Goal: Task Accomplishment & Management: Manage account settings

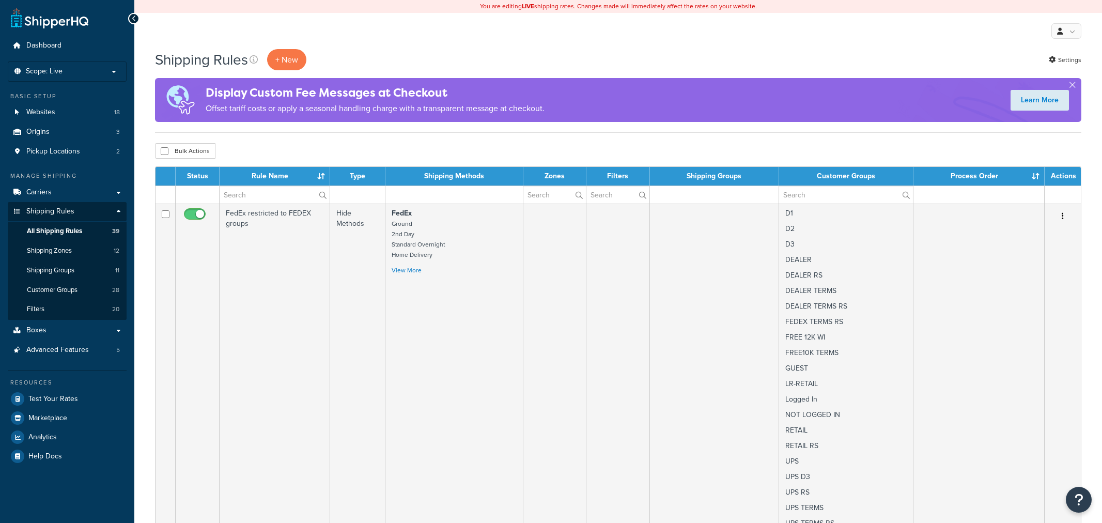
select select "100"
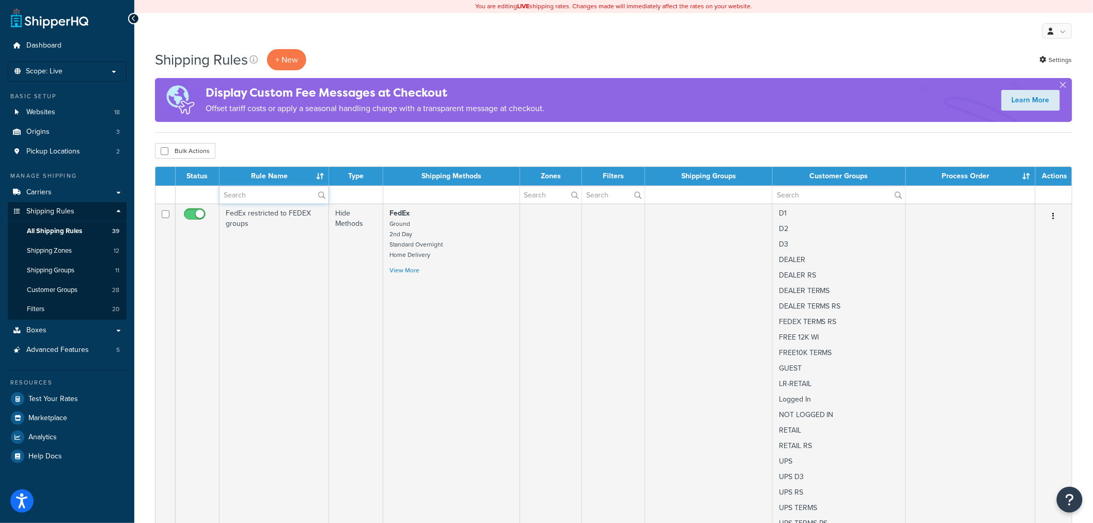
click at [266, 194] on input "text" at bounding box center [274, 195] width 109 height 18
paste input "Free Freight = or >$12500 for FREE 12K WI group"
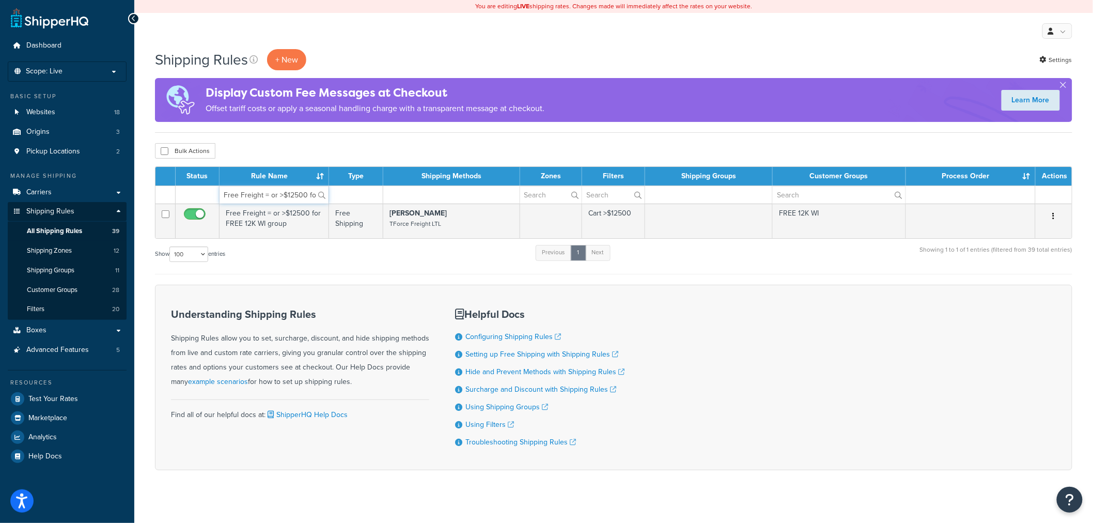
click at [225, 193] on input "Free Freight = or >$12500 for FREE 12K WI group" at bounding box center [274, 195] width 109 height 18
paste input "edEx for FEDEX groups"
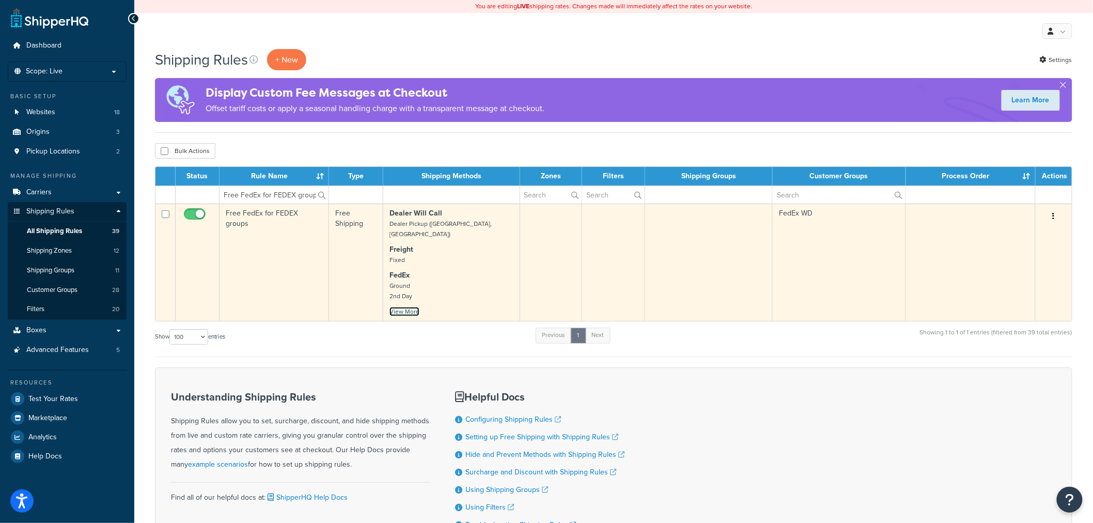
click at [412, 307] on link "View More" at bounding box center [405, 311] width 30 height 9
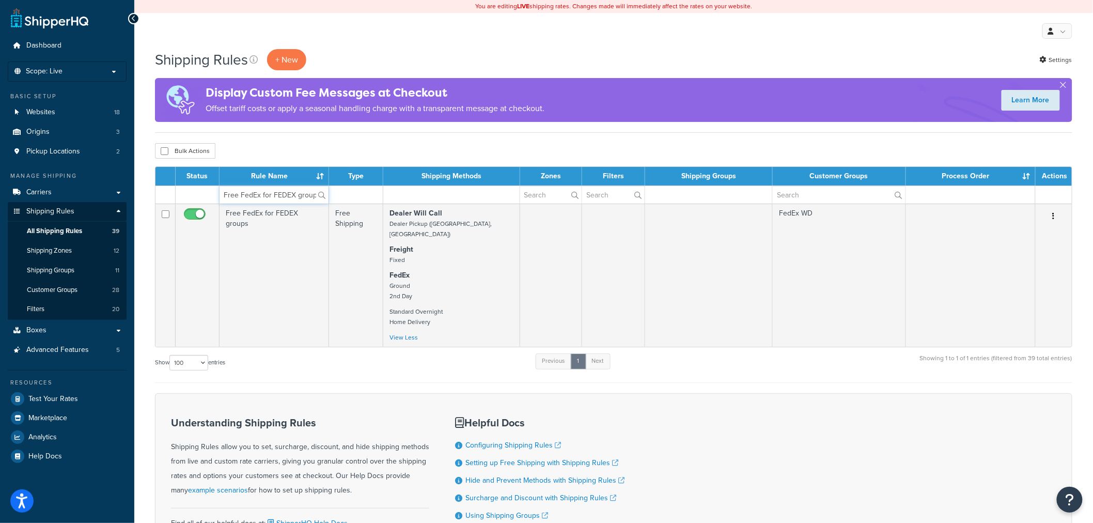
click at [277, 192] on input "Free FedEx for FEDEX groups" at bounding box center [274, 195] width 109 height 18
paste input "UPS for UPS group"
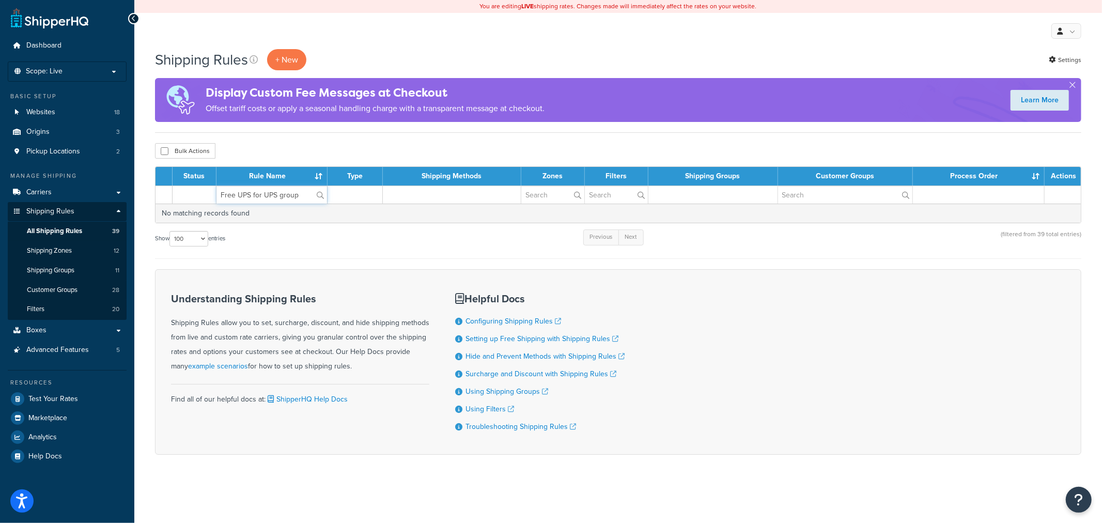
click at [301, 193] on input "Free UPS for UPS group" at bounding box center [272, 195] width 111 height 18
paste input "s"
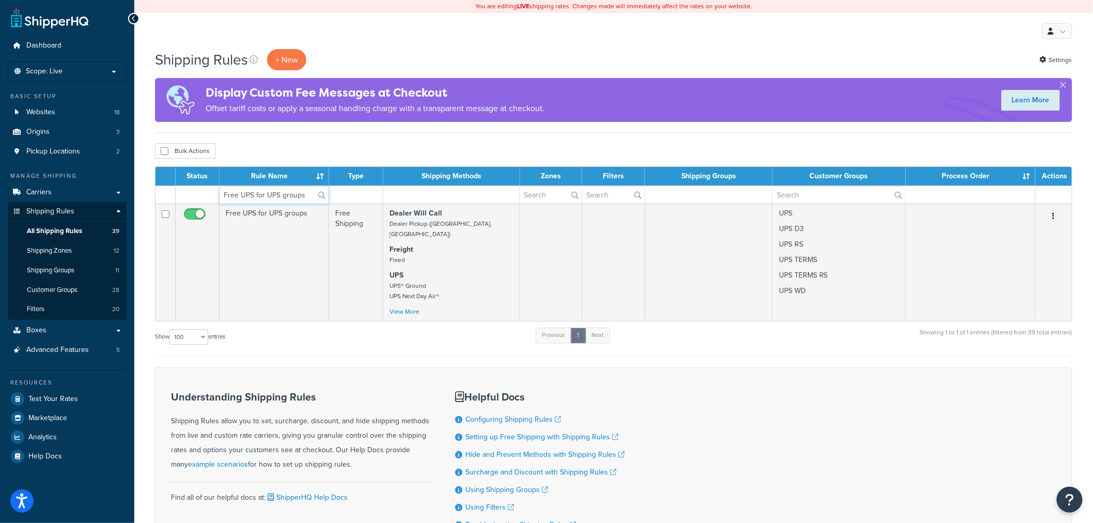
type input "Free UPS for UPS groups"
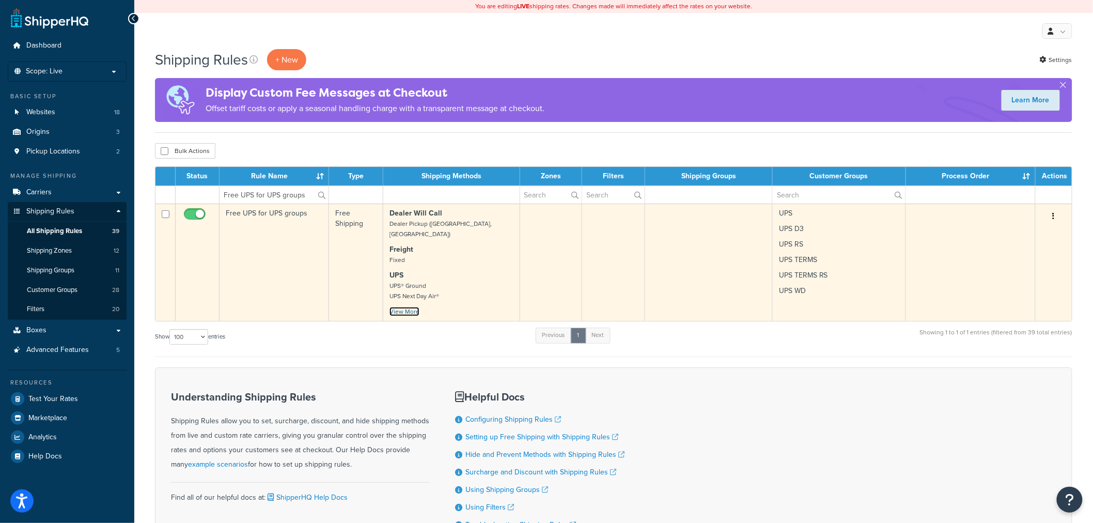
click at [410, 307] on link "View More" at bounding box center [405, 311] width 30 height 9
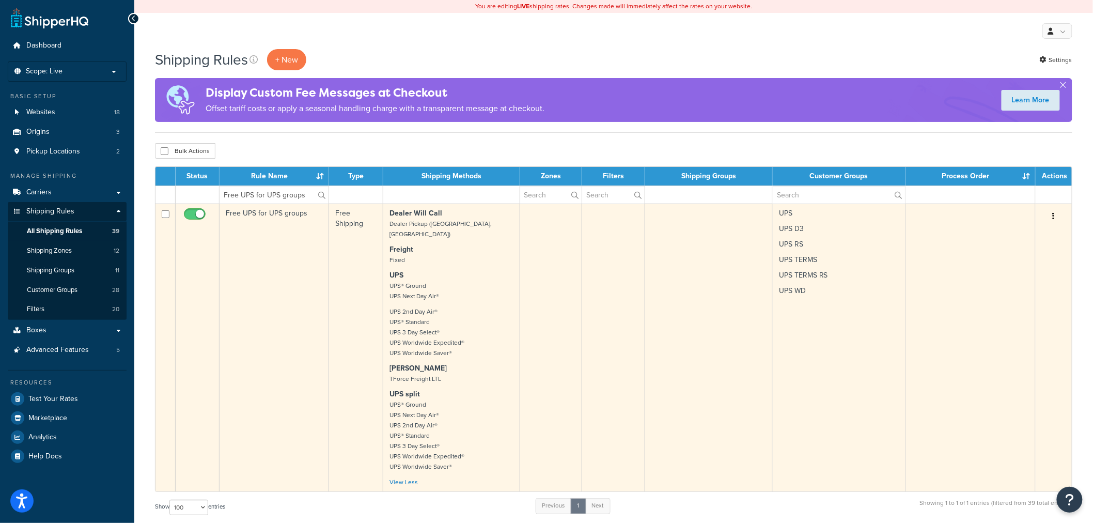
click at [796, 264] on p "UPS TERMS" at bounding box center [839, 260] width 120 height 10
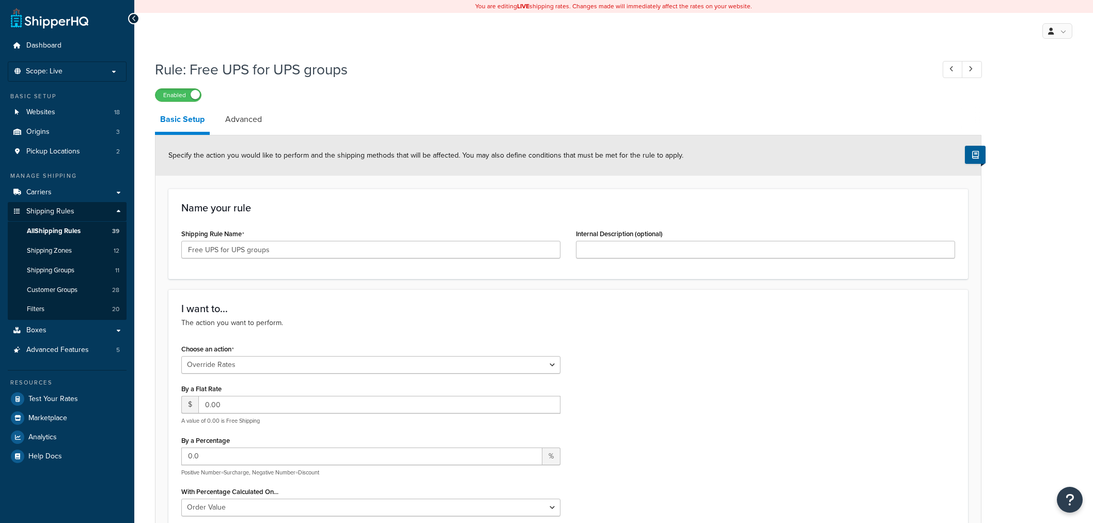
select select "OVERRIDE"
select select "LOCATION"
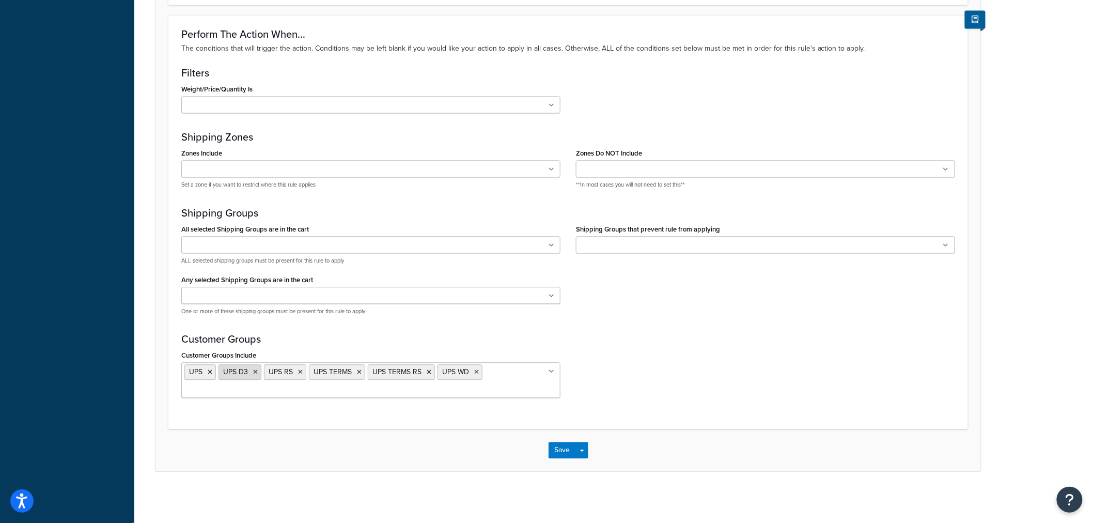
scroll to position [922, 0]
click at [554, 367] on ul "UPS UPS D3 UPS RS UPS TERMS UPS TERMS RS UPS WD" at bounding box center [370, 380] width 379 height 36
click at [210, 371] on icon at bounding box center [210, 371] width 5 height 6
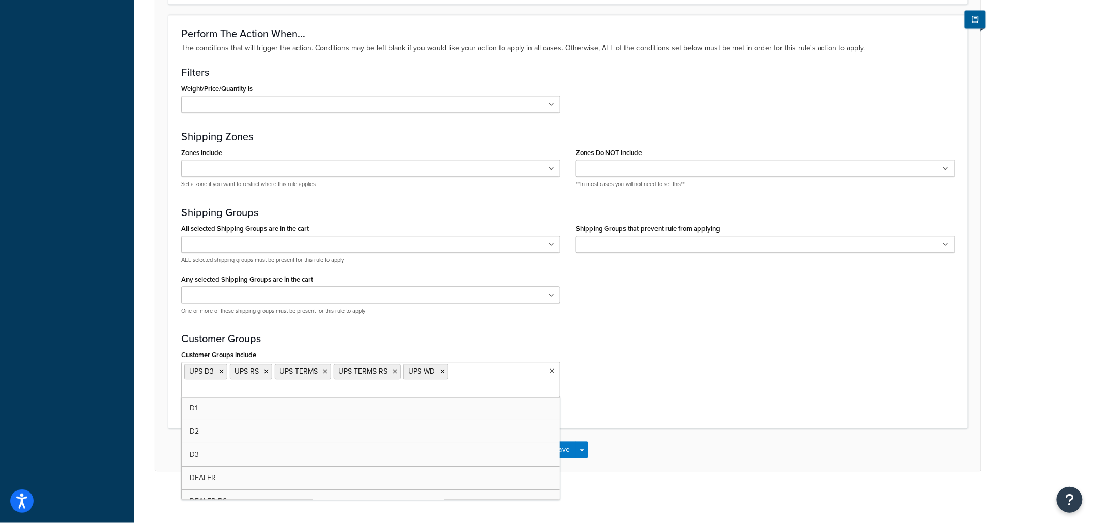
scroll to position [906, 0]
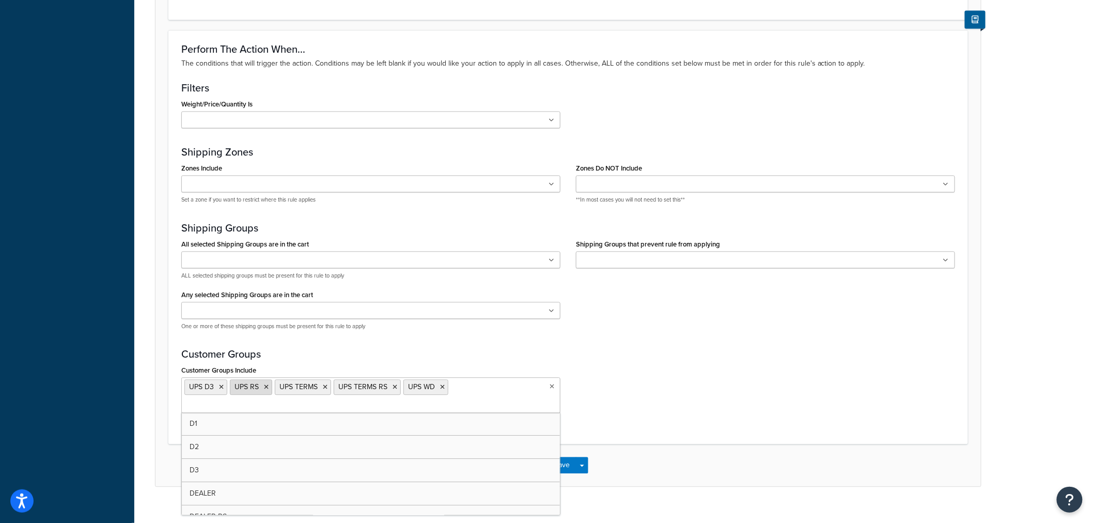
click at [265, 386] on icon at bounding box center [266, 387] width 5 height 6
click at [278, 389] on icon at bounding box center [280, 387] width 5 height 6
click at [289, 387] on icon at bounding box center [291, 387] width 5 height 6
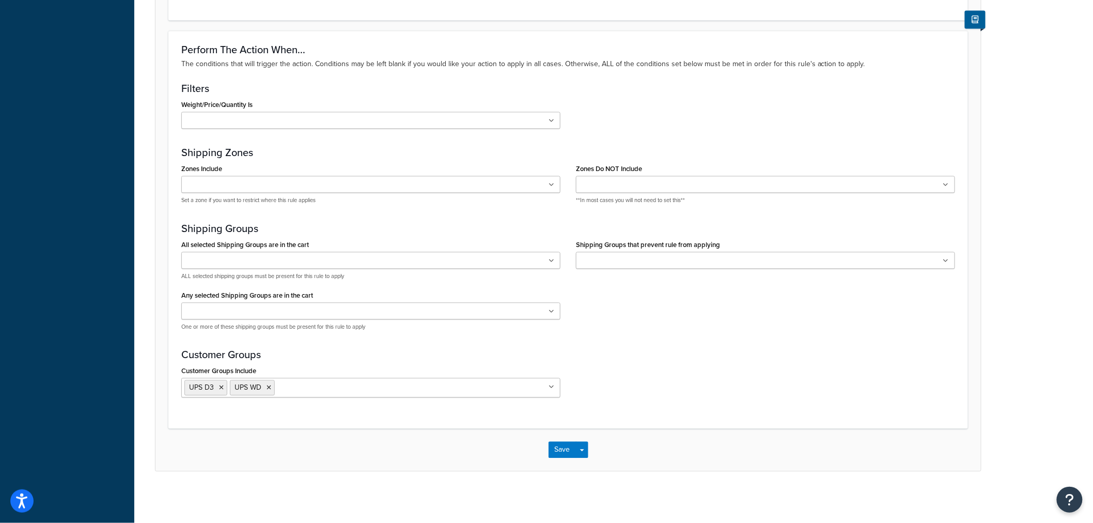
click at [641, 382] on div "Customer Groups Include UPS D3 UPS WD D1 D2 D3 DEALER DEALER RS DEALER TERMS DE…" at bounding box center [569, 384] width 790 height 42
click at [550, 388] on icon at bounding box center [552, 387] width 5 height 6
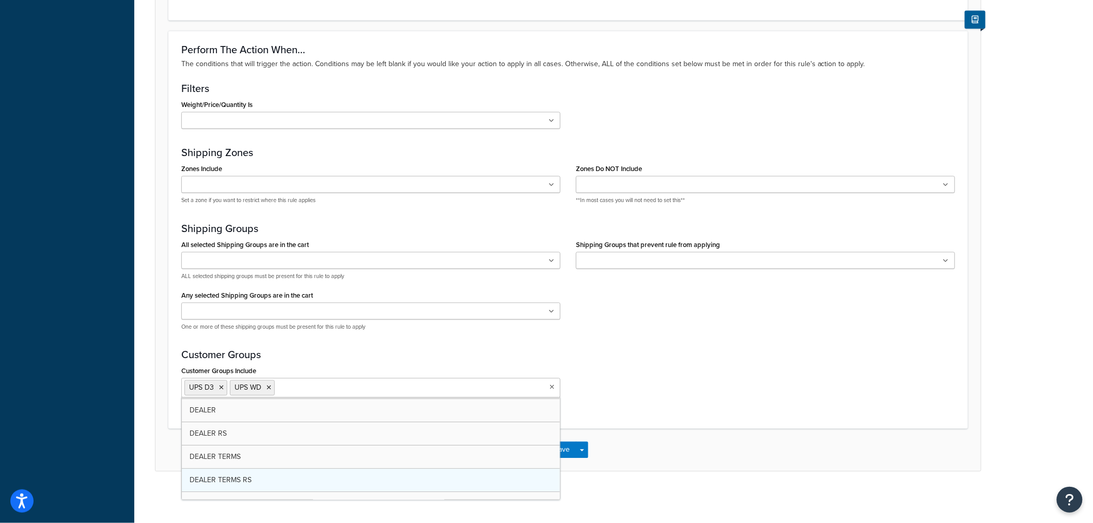
scroll to position [67, 0]
click at [654, 379] on div "Customer Groups Include UPS D3 UPS WD D1 D2 D3 DEALER DEALER RS DEALER TERMS DE…" at bounding box center [569, 384] width 790 height 42
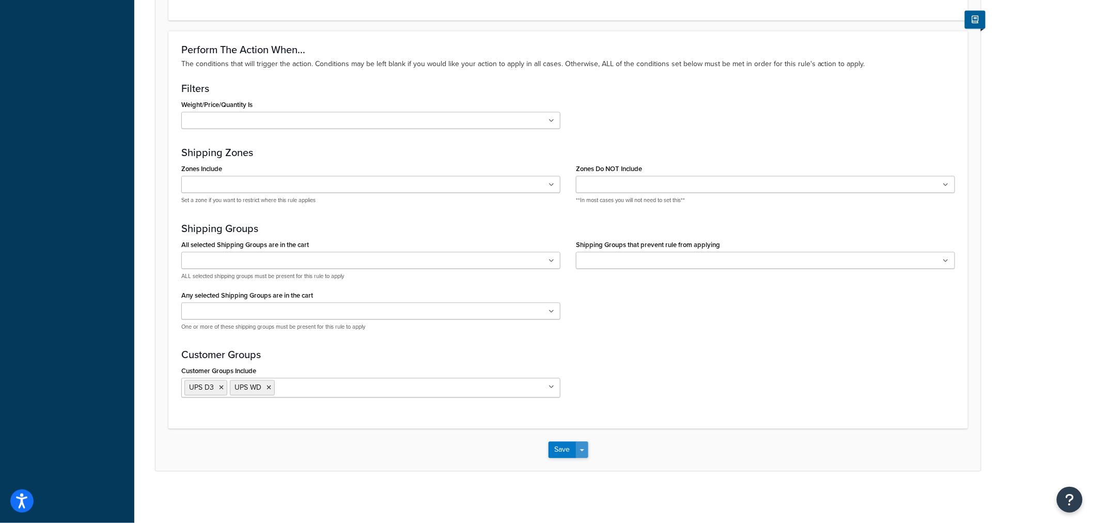
click at [582, 450] on span "button" at bounding box center [582, 450] width 4 height 2
click at [577, 466] on button "Save and Edit" at bounding box center [599, 469] width 100 height 22
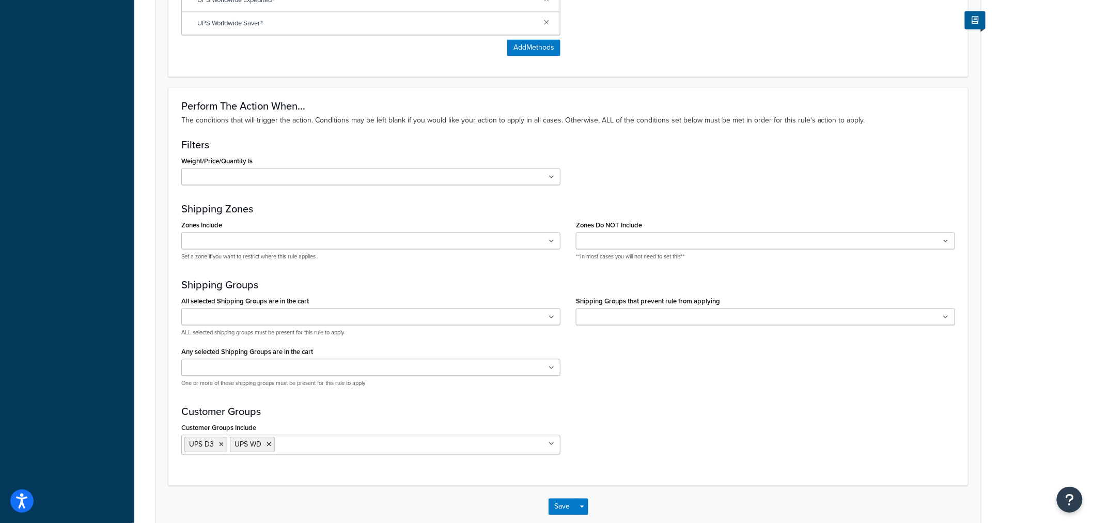
scroll to position [0, 0]
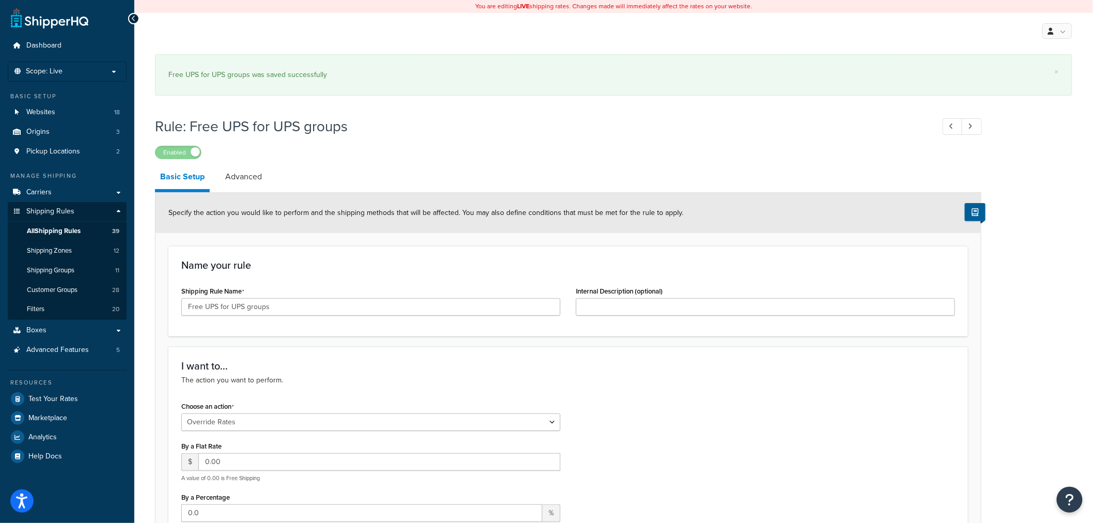
select select "OVERRIDE"
select select "LOCATION"
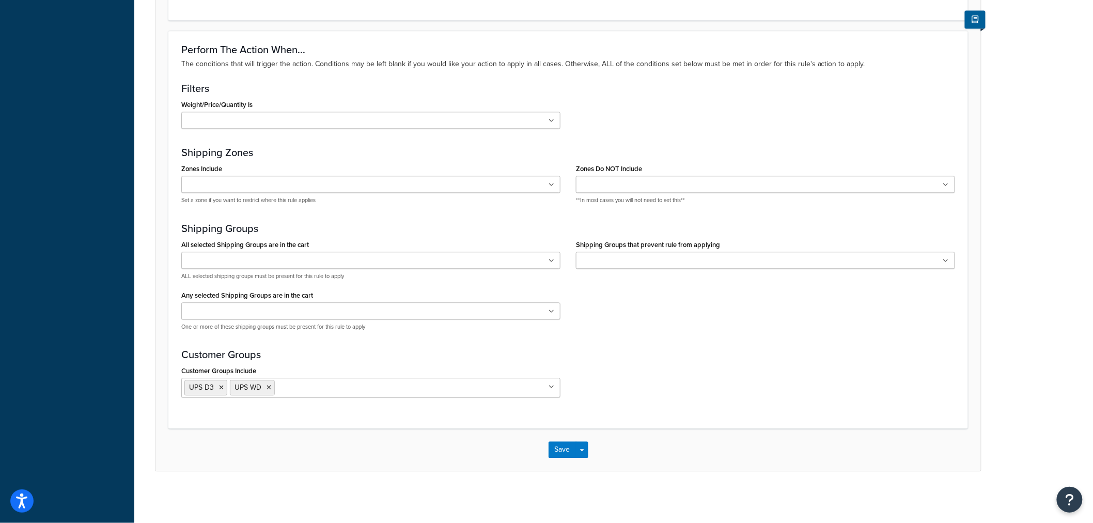
scroll to position [906, 0]
click at [554, 450] on button "Save" at bounding box center [563, 449] width 28 height 17
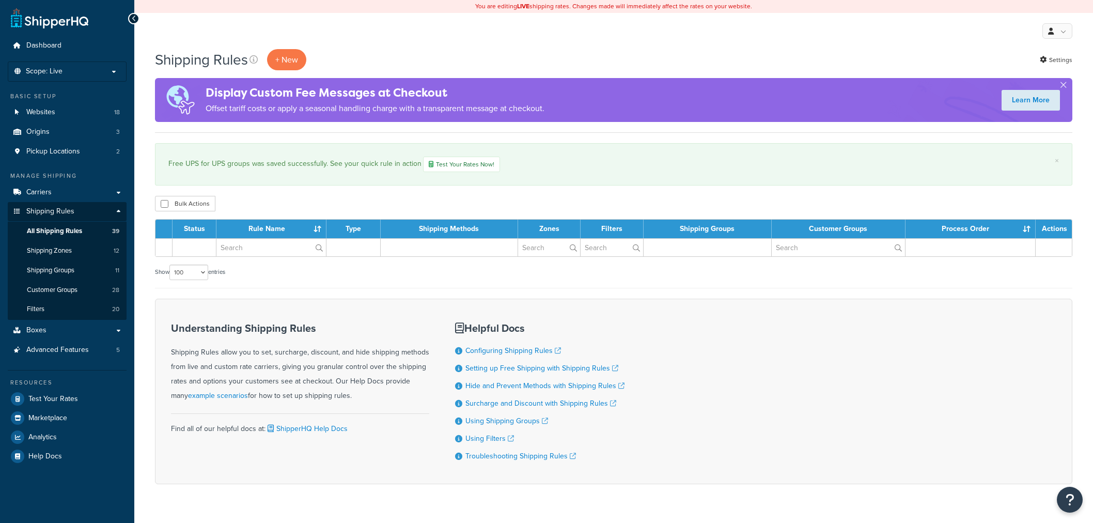
select select "100"
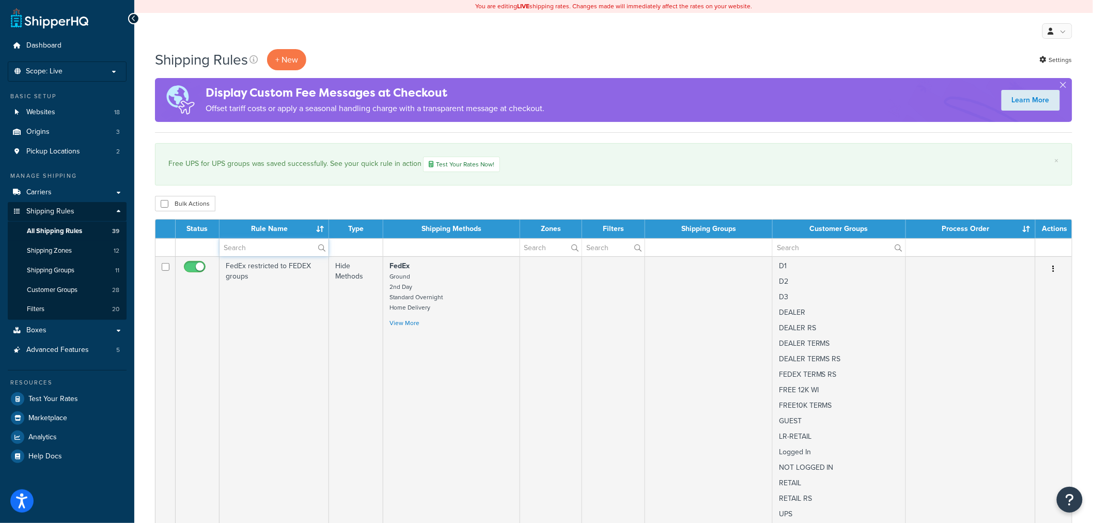
click at [252, 256] on input "text" at bounding box center [274, 248] width 109 height 18
paste input "Free UPS for UPS groups"
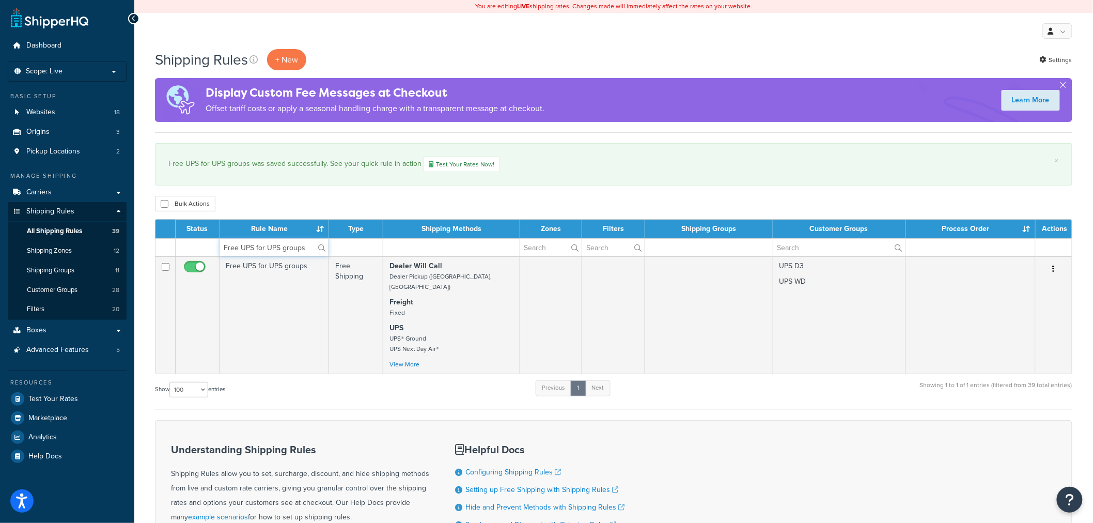
click at [282, 245] on input "Free UPS for UPS groups" at bounding box center [274, 248] width 109 height 18
paste input "Hide In-store Pickup for B2B customer"
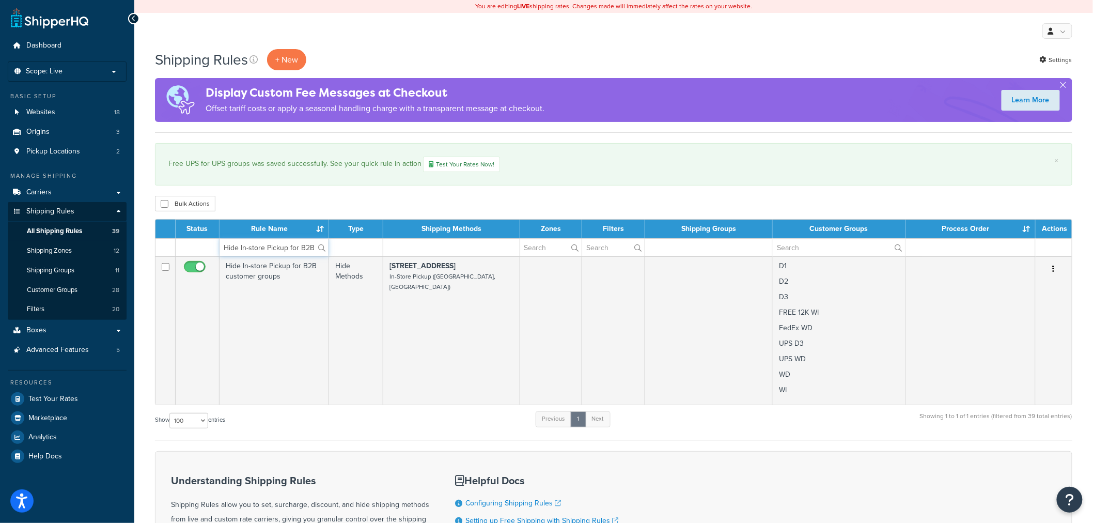
click at [296, 246] on input "Hide In-store Pickup for B2B customer groups" at bounding box center [274, 248] width 109 height 18
click at [290, 246] on input "Hide In-store Pickup for B2B customer groups" at bounding box center [274, 248] width 109 height 18
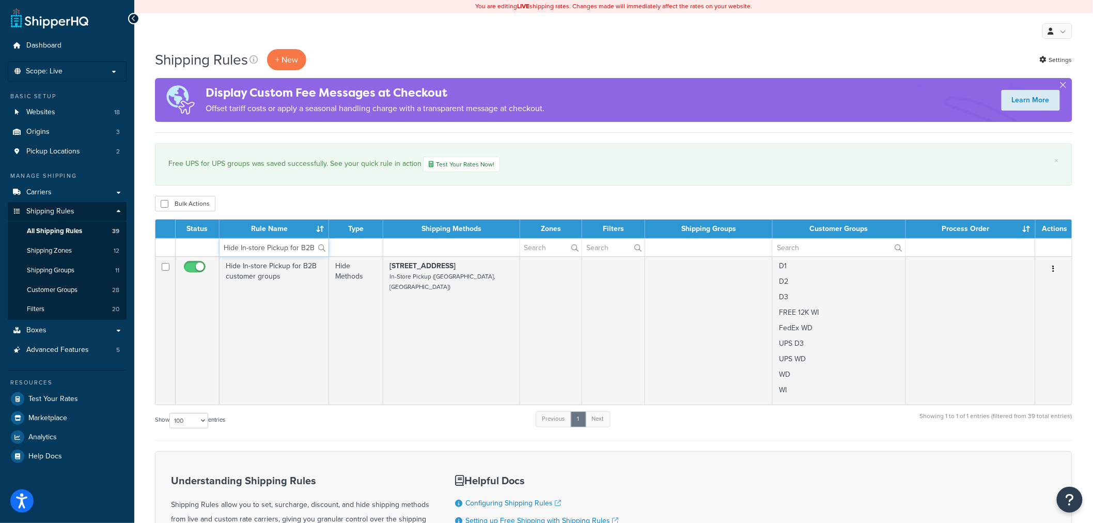
click at [290, 246] on input "Hide In-store Pickup for B2B customer groups" at bounding box center [274, 248] width 109 height 18
paste input "Freight for Multiship - no Free"
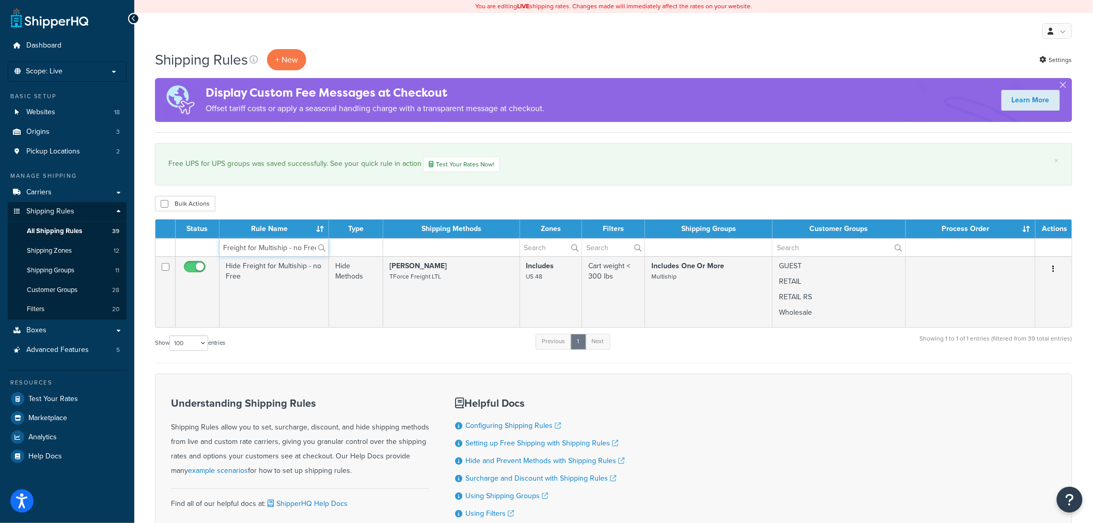
type input "Hide Freight for Multiship - no Free"
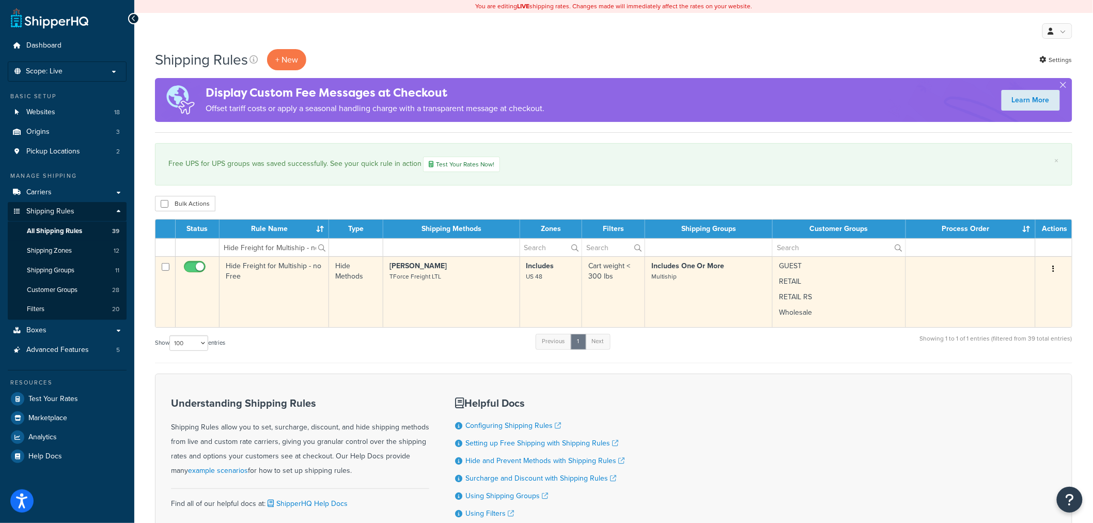
click at [243, 288] on td "Hide Freight for Multiship - no Free" at bounding box center [275, 291] width 110 height 71
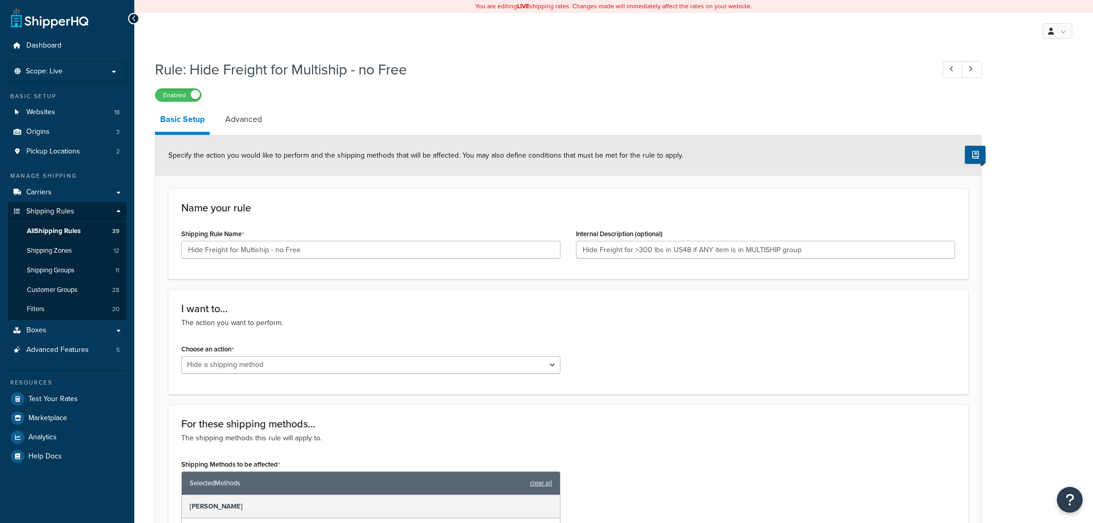
select select "HIDE"
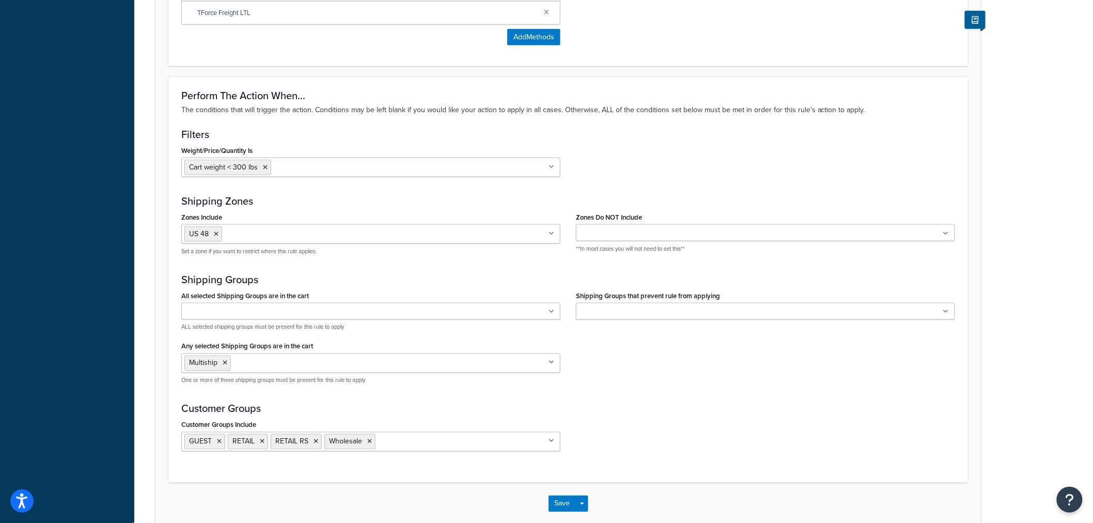
scroll to position [572, 0]
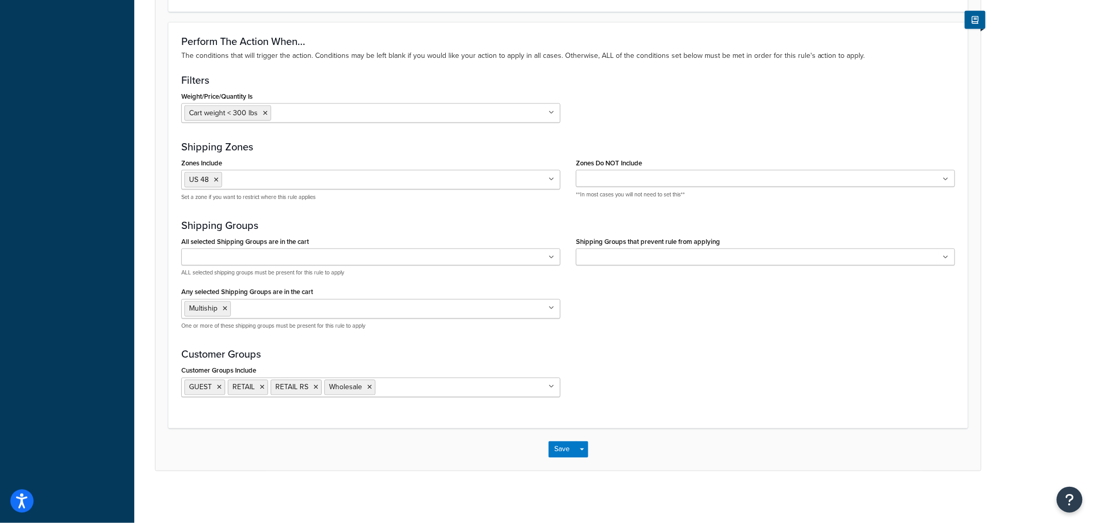
click at [553, 385] on icon at bounding box center [552, 387] width 6 height 6
click at [218, 387] on icon at bounding box center [219, 387] width 5 height 6
click at [274, 388] on icon at bounding box center [272, 387] width 5 height 6
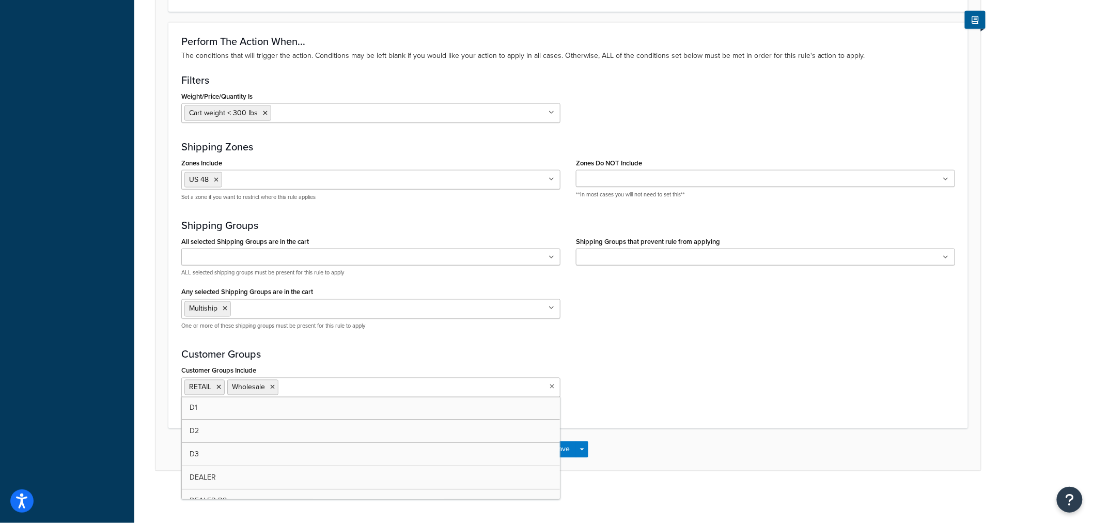
click at [274, 388] on icon at bounding box center [272, 387] width 5 height 6
click at [641, 381] on div "Customer Groups Include LR-RETAIL NOT LOGGED IN RETAIL WOR-RETAIL D1 D2 D3 DEAL…" at bounding box center [569, 384] width 790 height 42
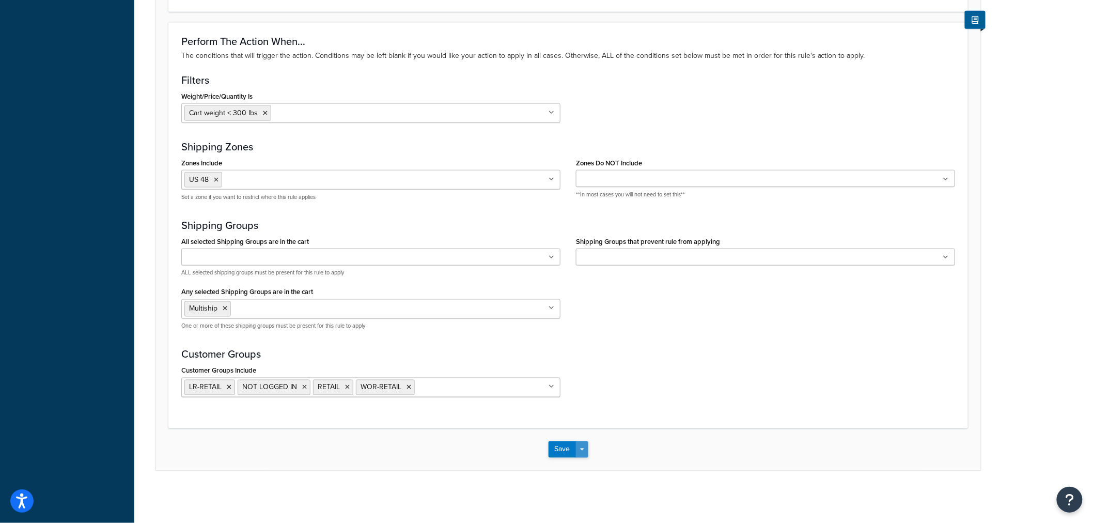
click at [581, 450] on span "button" at bounding box center [582, 450] width 4 height 2
click at [574, 463] on button "Save and Edit" at bounding box center [599, 469] width 100 height 22
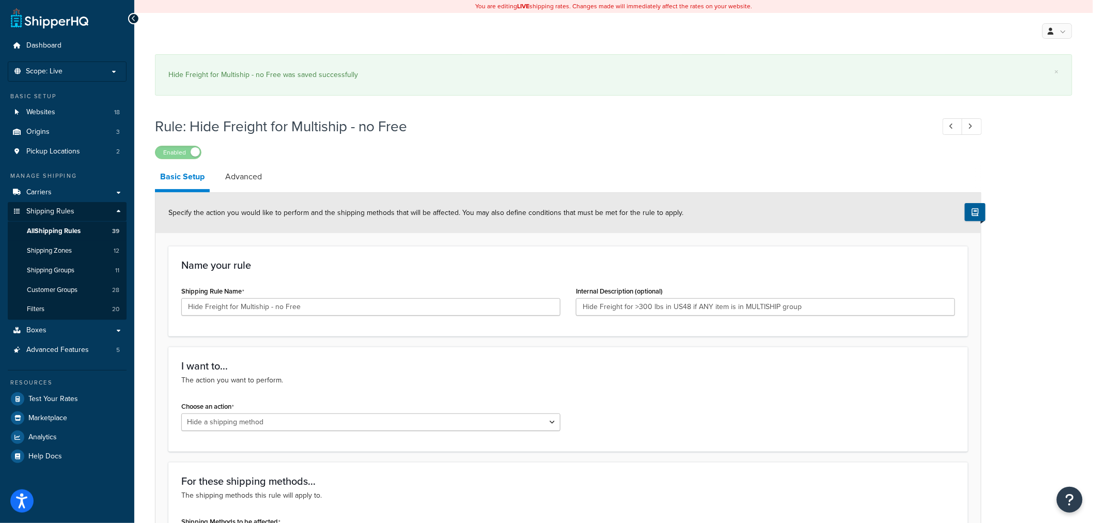
select select "HIDE"
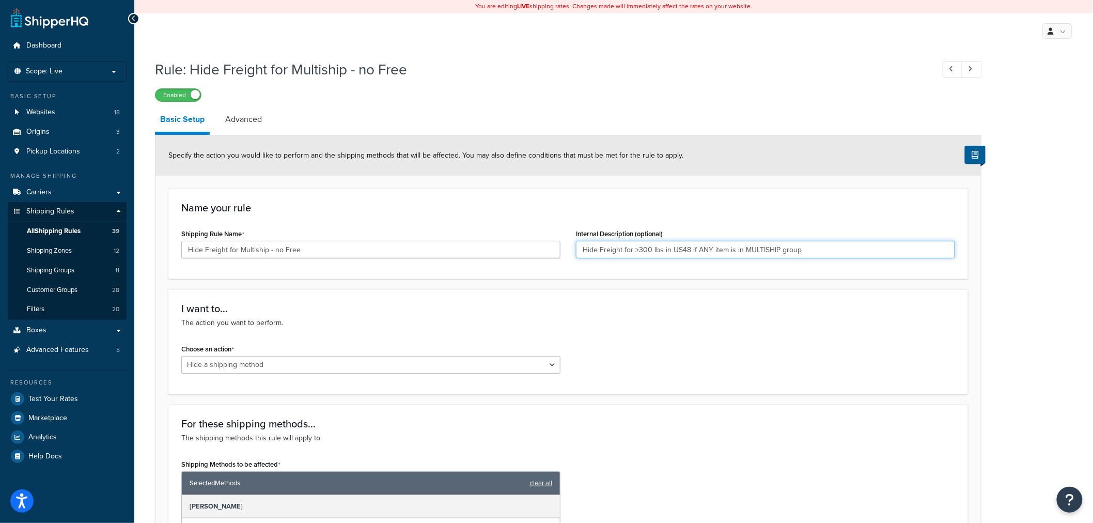
click at [634, 246] on input "Hide Freight for >300 lbs in US48 if ANY item is in MULTISHIP group" at bounding box center [765, 250] width 379 height 18
click at [648, 243] on input "Hide Freight for <300 lbs in US48 if ANY item is in MULTISHIP group - RETAIL ON…" at bounding box center [765, 250] width 379 height 18
type input "Hide Freight for <300 lbs in US48 if ANY item is in MULTISHIP group - RETAIL ON…"
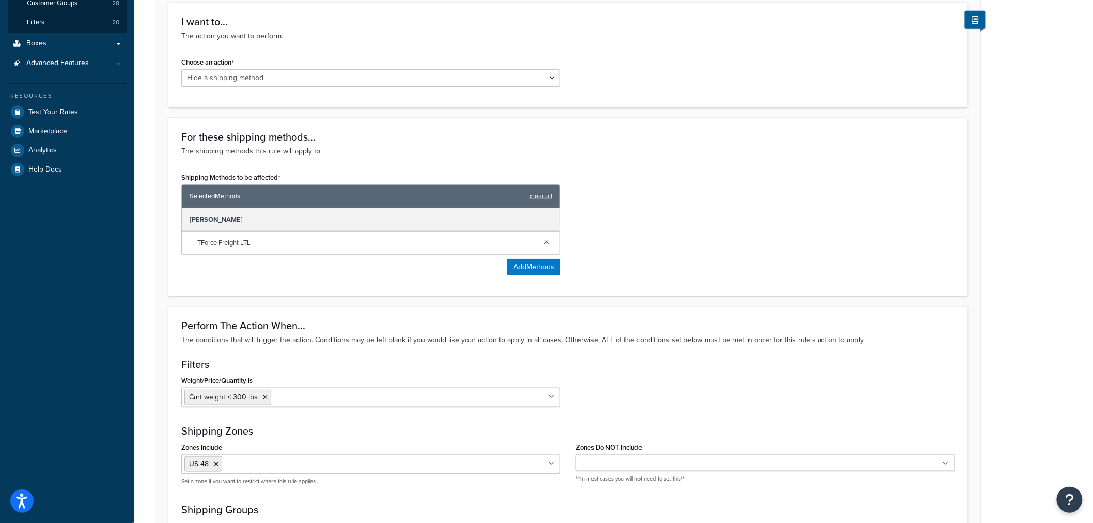
scroll to position [572, 0]
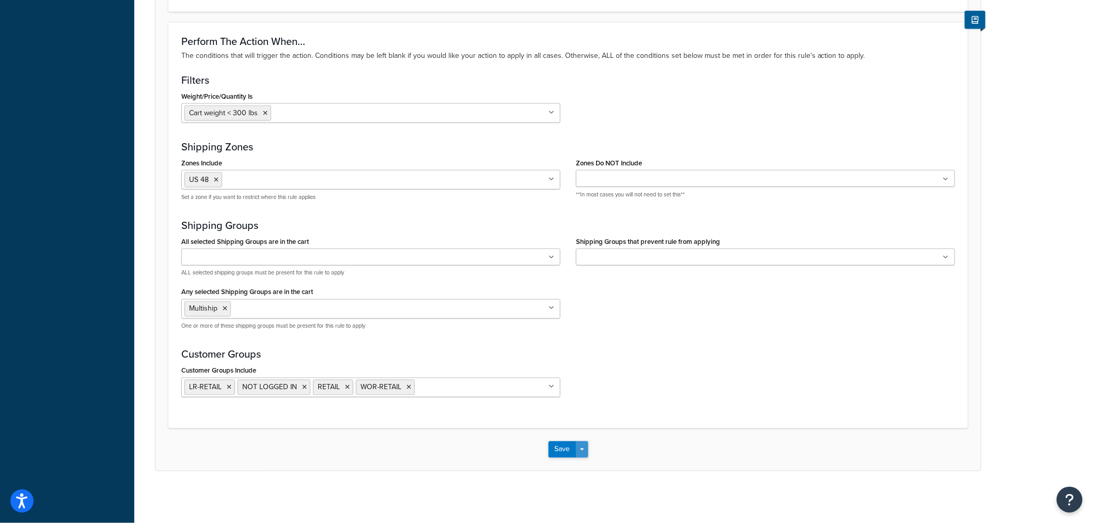
click at [583, 442] on button "Save Dropdown" at bounding box center [582, 449] width 12 height 17
click at [575, 467] on button "Save and Edit" at bounding box center [599, 469] width 100 height 22
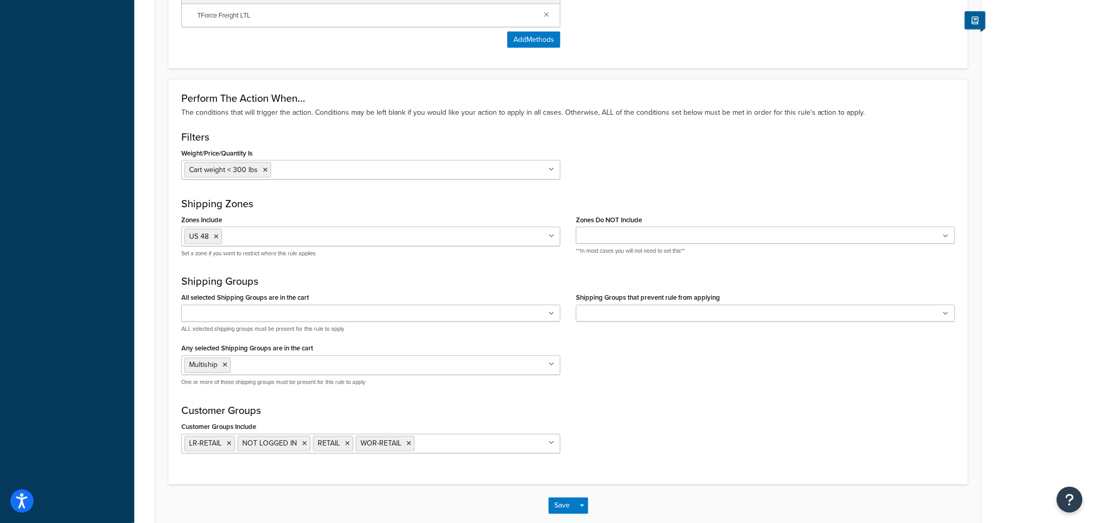
scroll to position [0, 0]
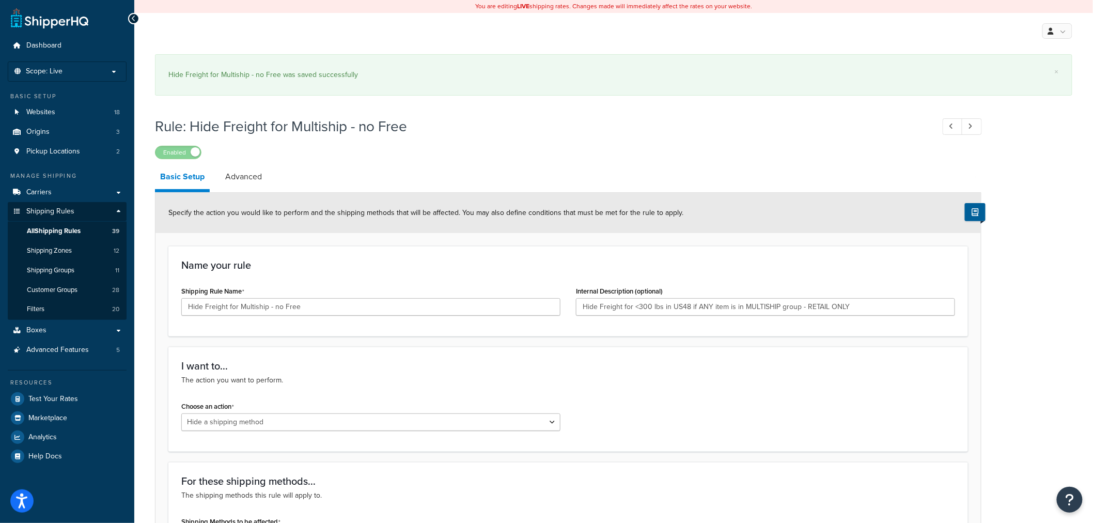
select select "HIDE"
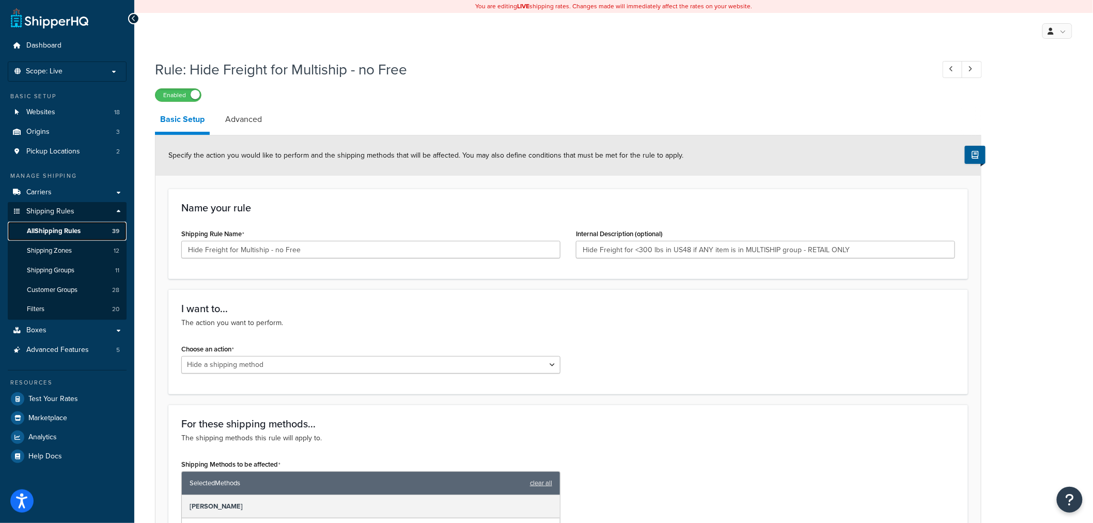
click at [48, 233] on span "All Shipping Rules" at bounding box center [54, 231] width 54 height 9
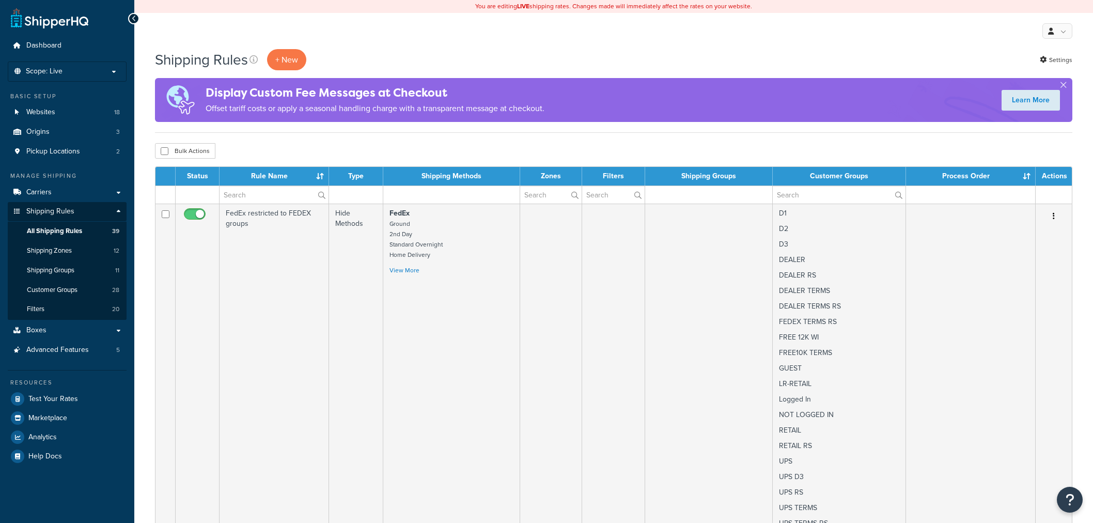
select select "100"
click at [287, 194] on input "text" at bounding box center [274, 195] width 109 height 18
paste input "Hide Freight for Multiship - no Free"
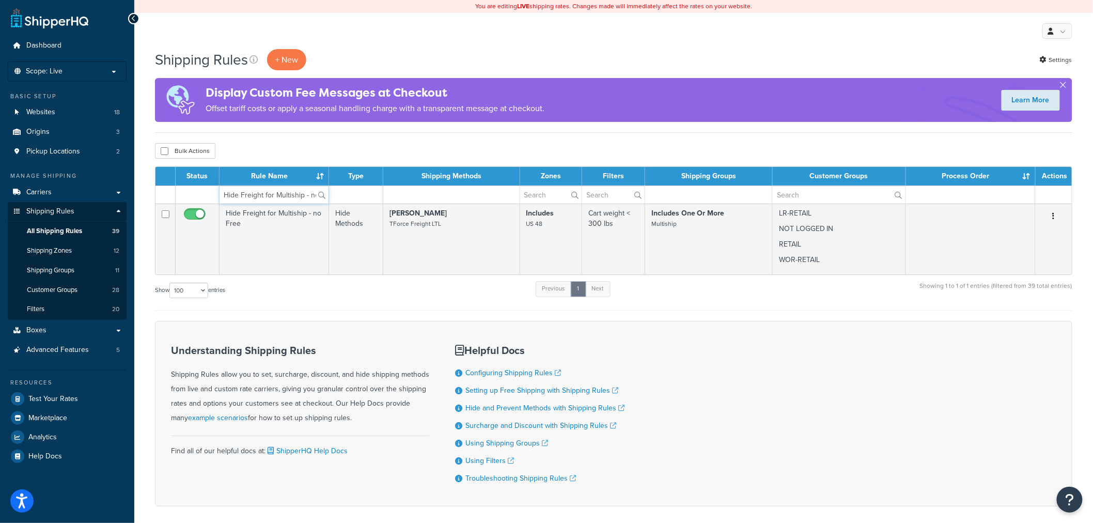
click at [295, 199] on input "Hide Freight for Multiship - no Free" at bounding box center [274, 195] width 109 height 18
paste input "FLAT groups override UPS live rate and Fixed Flat rate - UPS Freight - DEALER F…"
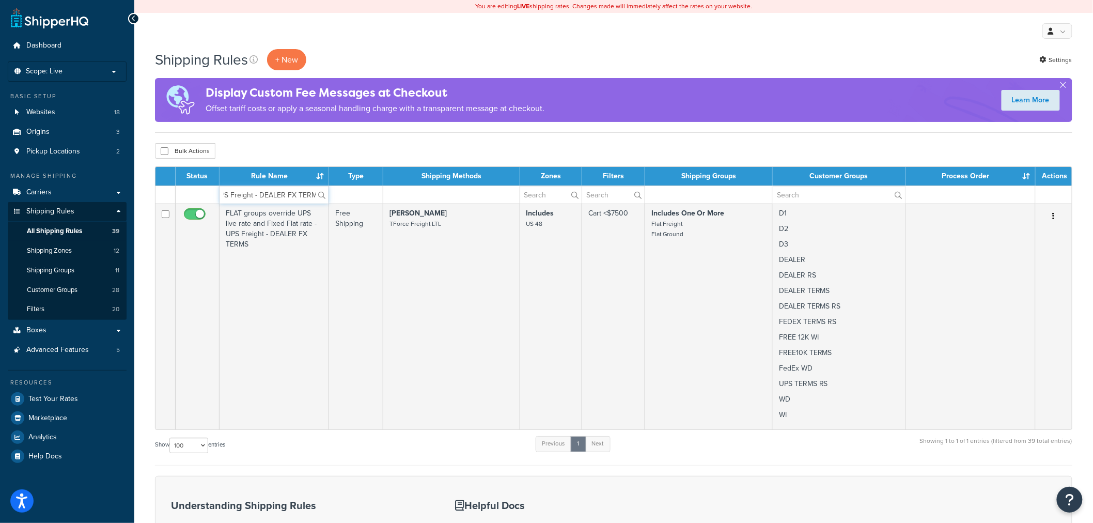
type input "FLAT groups override UPS live rate and Fixed Flat rate - UPS Freight - DEALER F…"
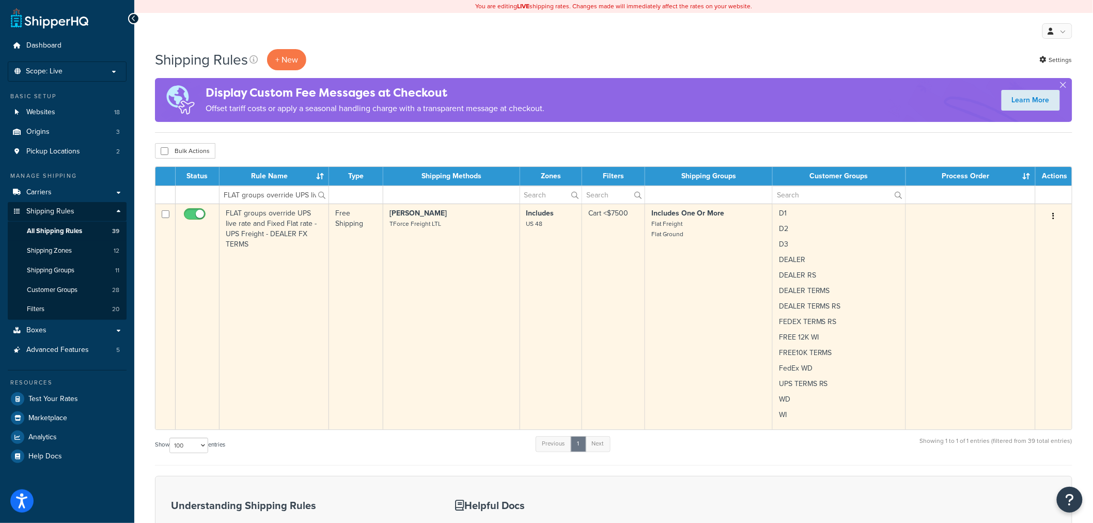
click at [262, 246] on td "FLAT groups override UPS live rate and Fixed Flat rate - UPS Freight - DEALER F…" at bounding box center [275, 317] width 110 height 226
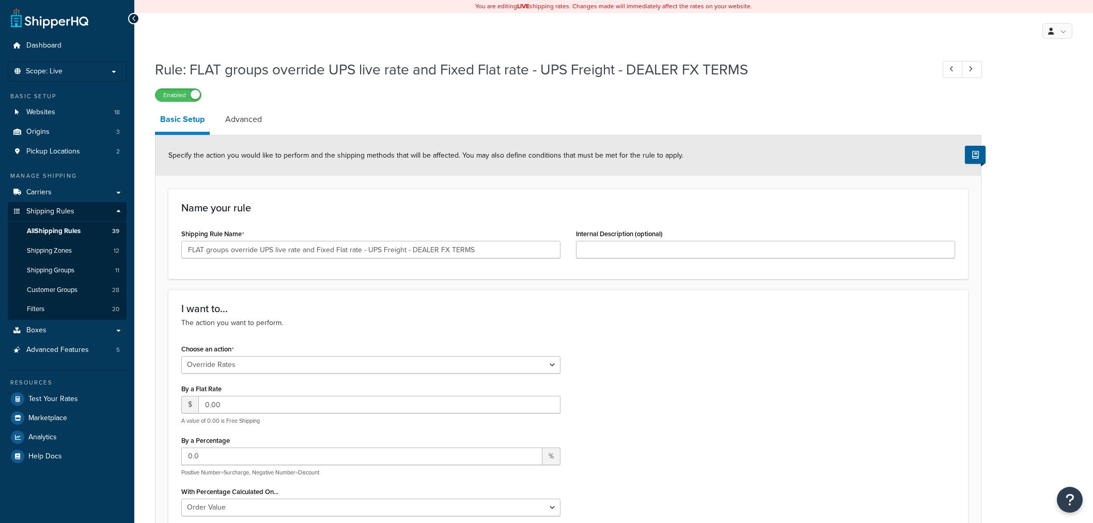
select select "OVERRIDE"
select select "ITEM"
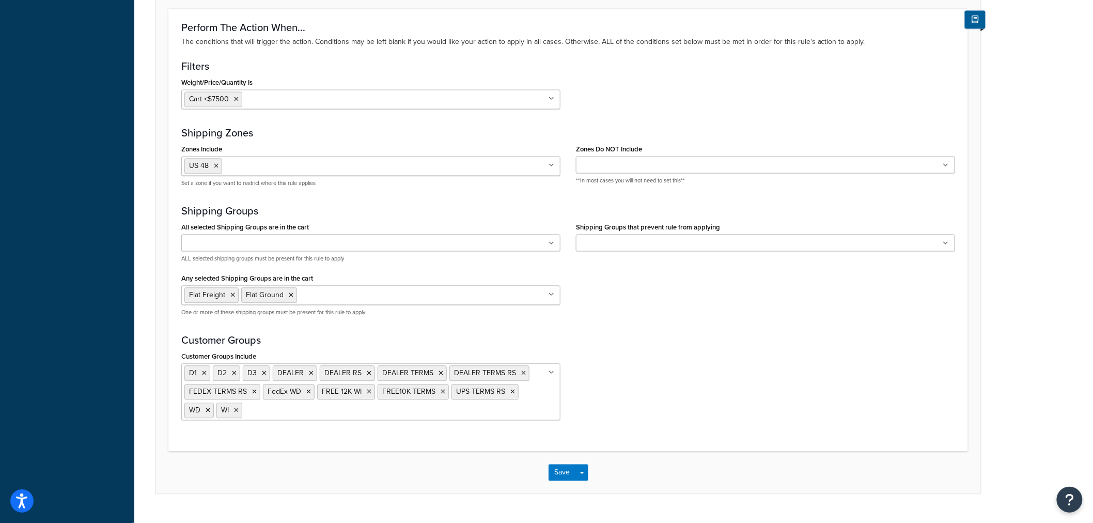
scroll to position [853, 0]
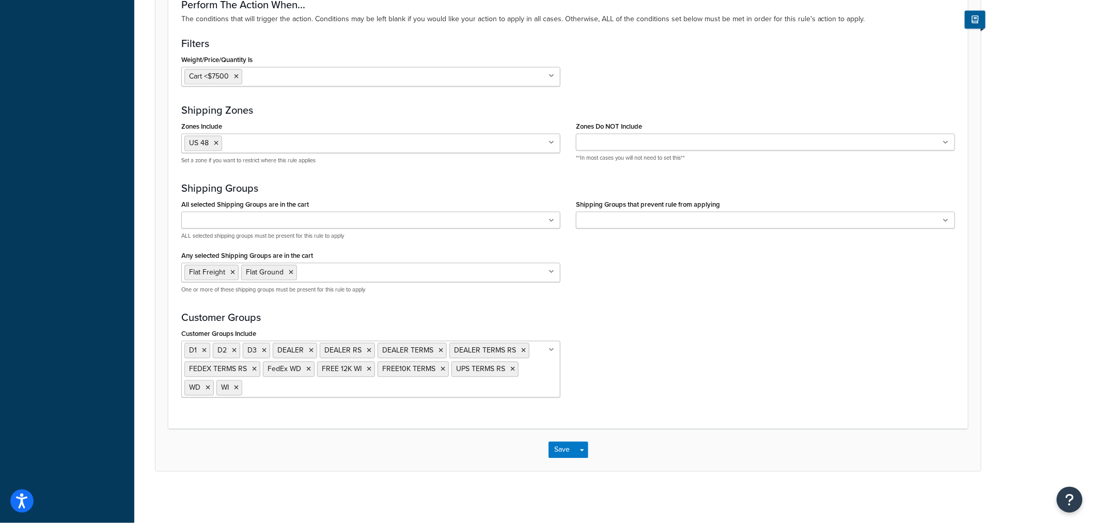
click at [550, 347] on icon at bounding box center [552, 350] width 6 height 6
click at [757, 384] on div "Customer Groups Include D1 D2 D3 DEALER DEALER RS DEALER TERMS DEALER TERMS RS …" at bounding box center [569, 365] width 790 height 79
click at [312, 350] on icon at bounding box center [311, 350] width 5 height 6
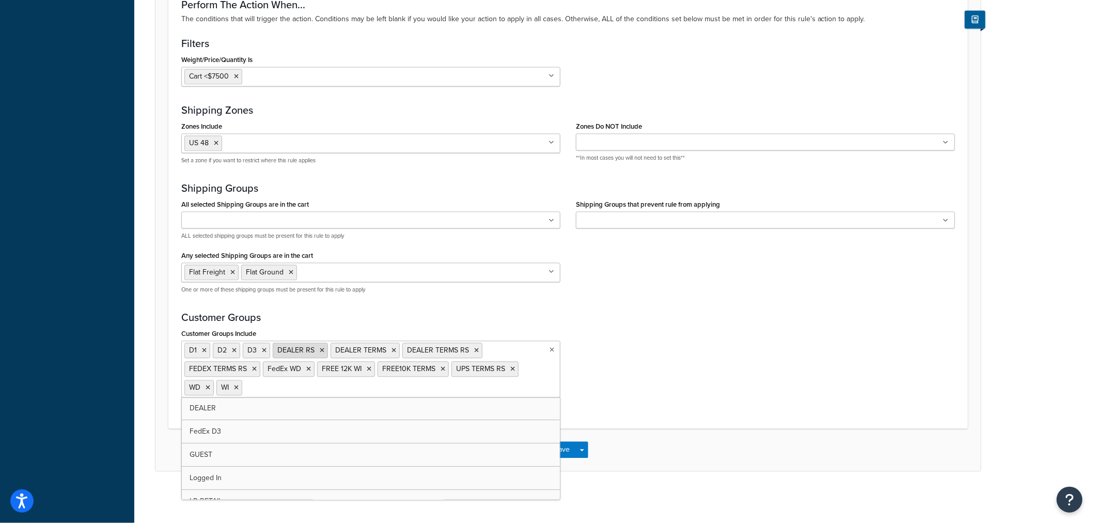
click at [320, 350] on icon at bounding box center [322, 350] width 5 height 6
click at [334, 353] on icon at bounding box center [336, 353] width 5 height 6
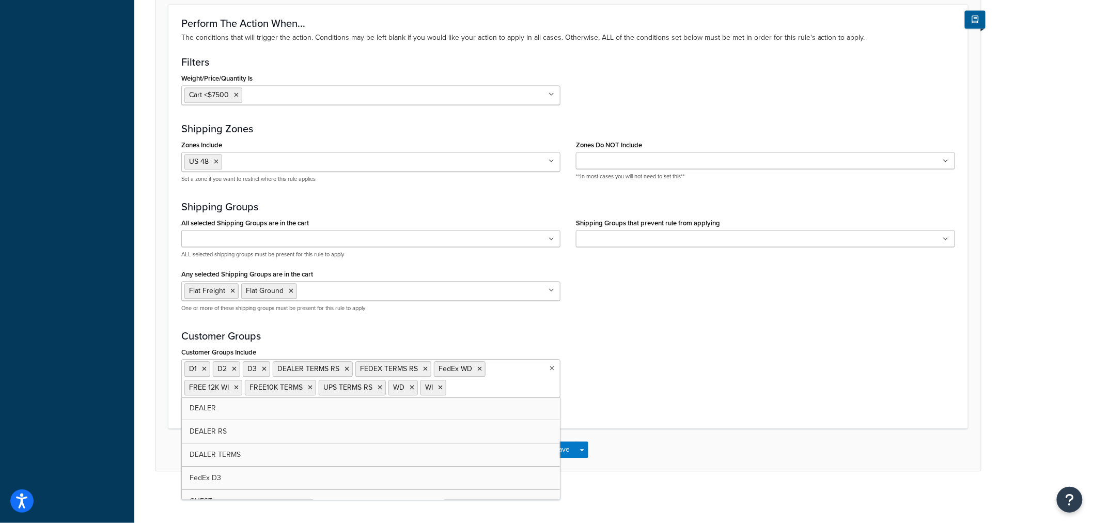
scroll to position [834, 0]
click at [347, 368] on icon at bounding box center [347, 369] width 5 height 6
click at [342, 368] on icon at bounding box center [343, 369] width 5 height 6
click at [452, 371] on icon at bounding box center [453, 369] width 5 height 6
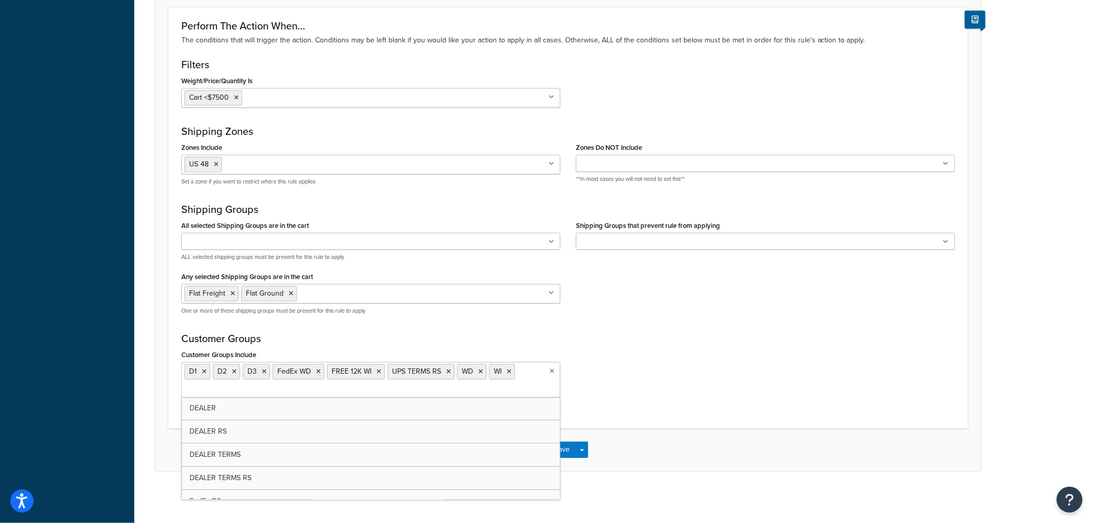
scroll to position [831, 0]
click at [447, 369] on icon at bounding box center [448, 371] width 5 height 6
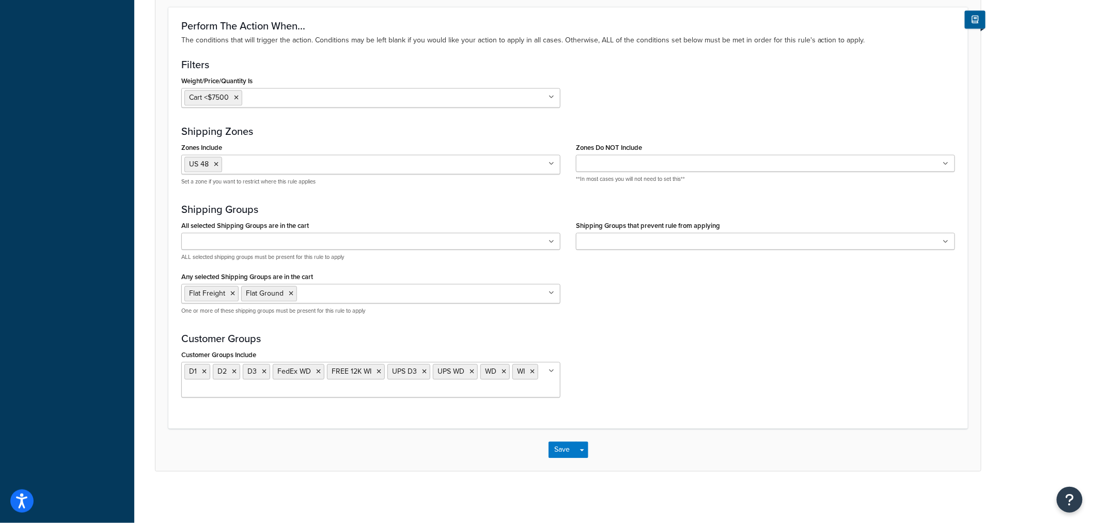
click at [632, 399] on div "Customer Groups Include D1 D2 D3 FedEx WD FREE 12K WI UPS D3 UPS WD WD WI DEALE…" at bounding box center [569, 376] width 790 height 58
click at [584, 454] on button "Save Dropdown" at bounding box center [582, 449] width 12 height 17
click at [582, 465] on button "Save and Edit" at bounding box center [599, 469] width 100 height 22
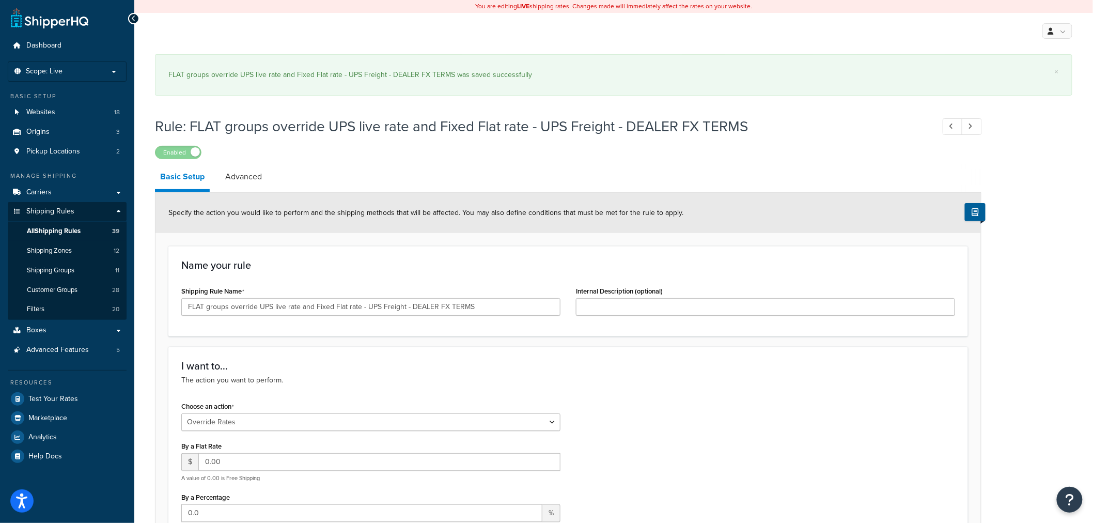
select select "OVERRIDE"
select select "ITEM"
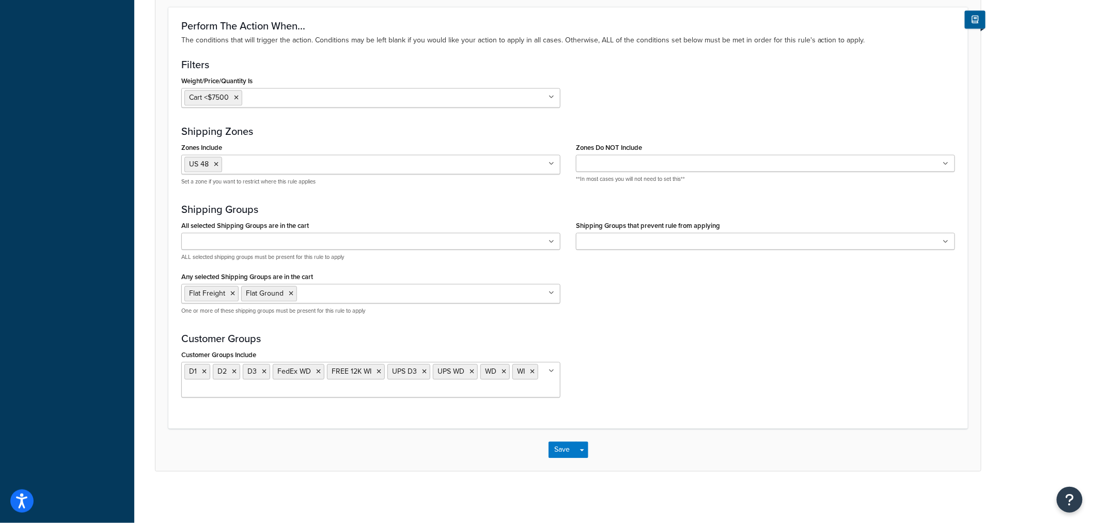
scroll to position [831, 0]
click at [422, 371] on icon at bounding box center [424, 371] width 5 height 6
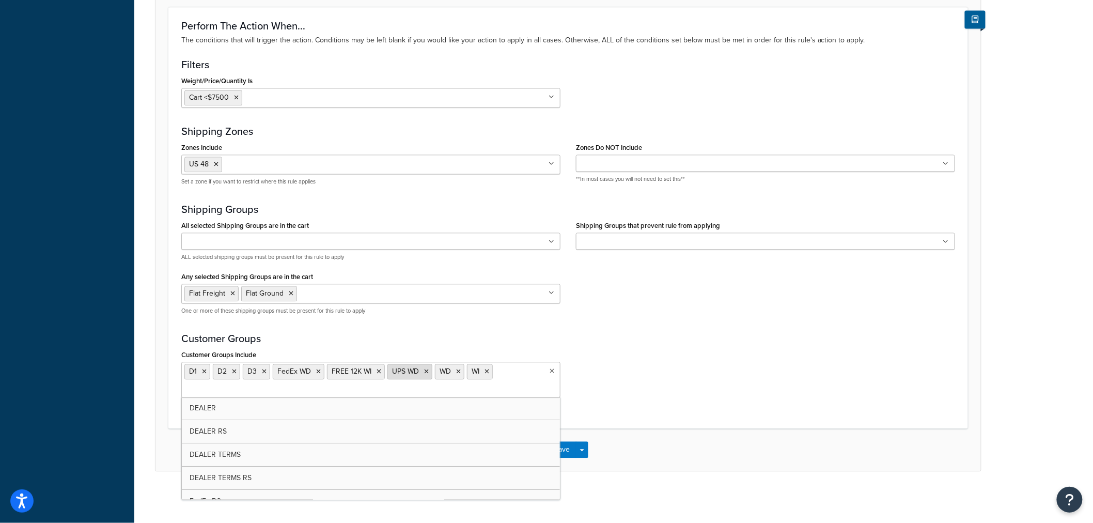
click at [427, 373] on icon at bounding box center [426, 371] width 5 height 6
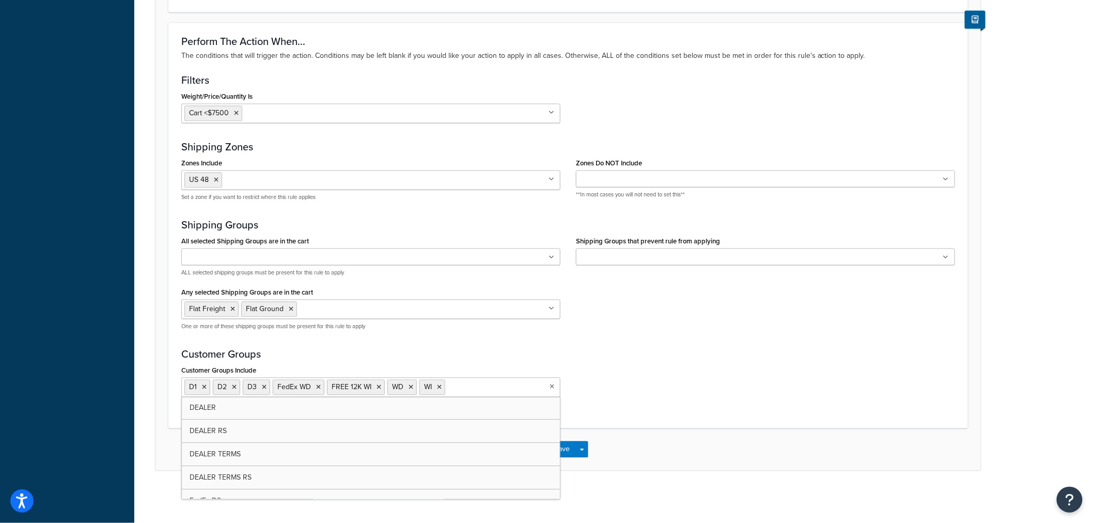
click at [653, 400] on div "Customer Groups Include D1 D2 D3 FedEx WD FREE 12K WI WD WI DEALER DEALER RS DE…" at bounding box center [569, 384] width 790 height 42
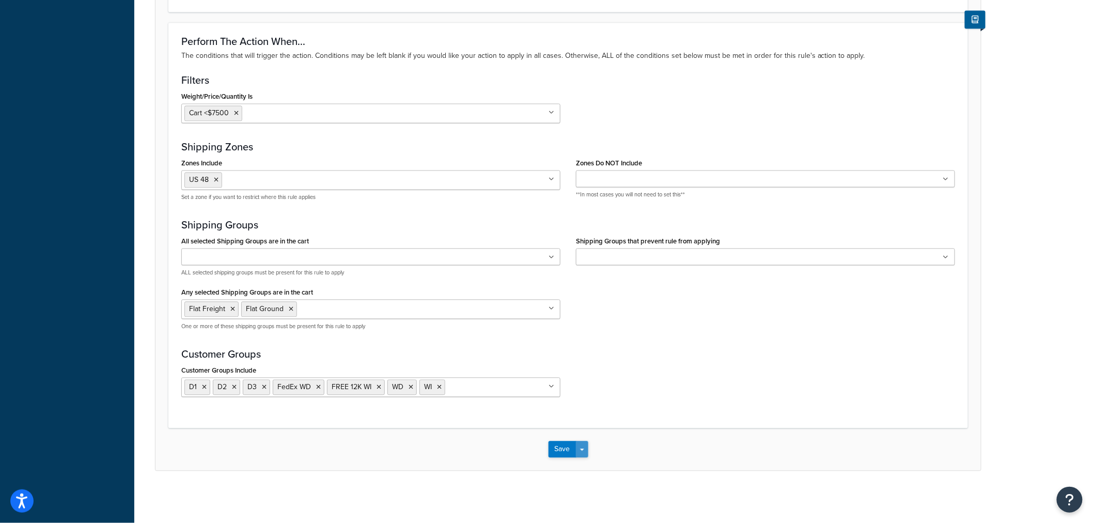
click at [582, 445] on button "Save Dropdown" at bounding box center [582, 449] width 12 height 17
click at [586, 464] on button "Save and Edit" at bounding box center [599, 469] width 100 height 22
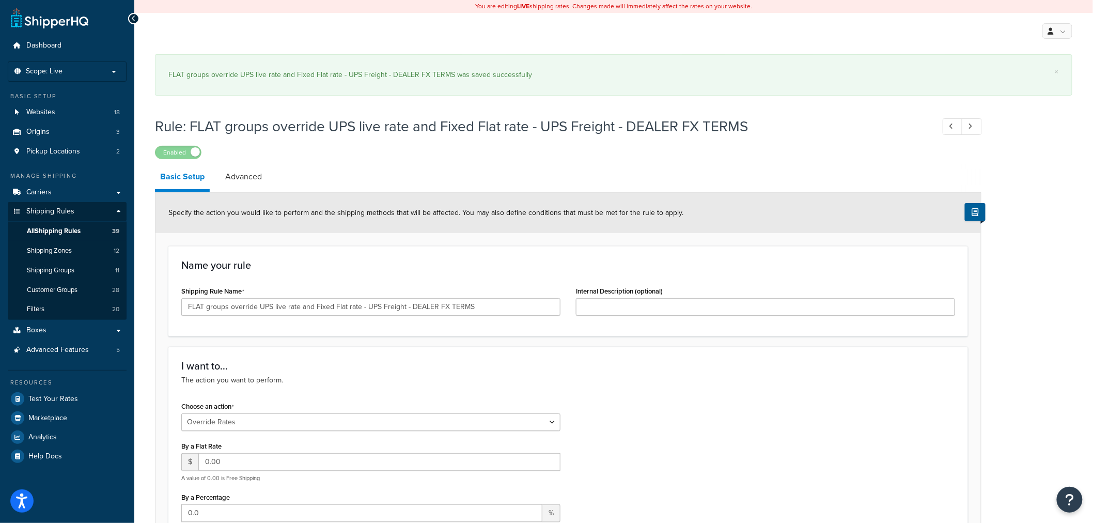
select select "OVERRIDE"
select select "ITEM"
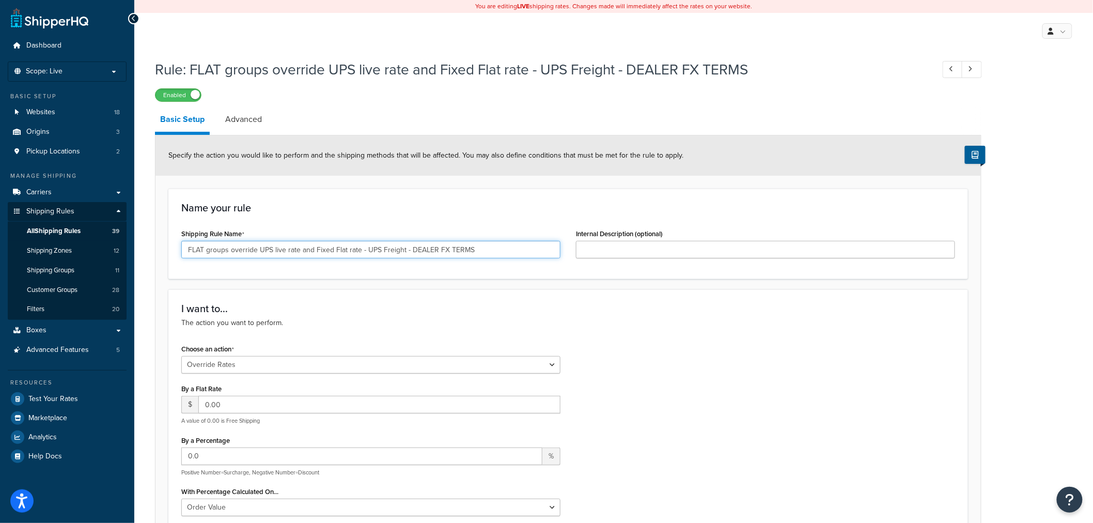
click at [394, 246] on input "FLAT groups override UPS live rate and Fixed Flat rate - UPS Freight - DEALER F…" at bounding box center [370, 250] width 379 height 18
paste input "ALL DEALERS (exc. UPS groups)"
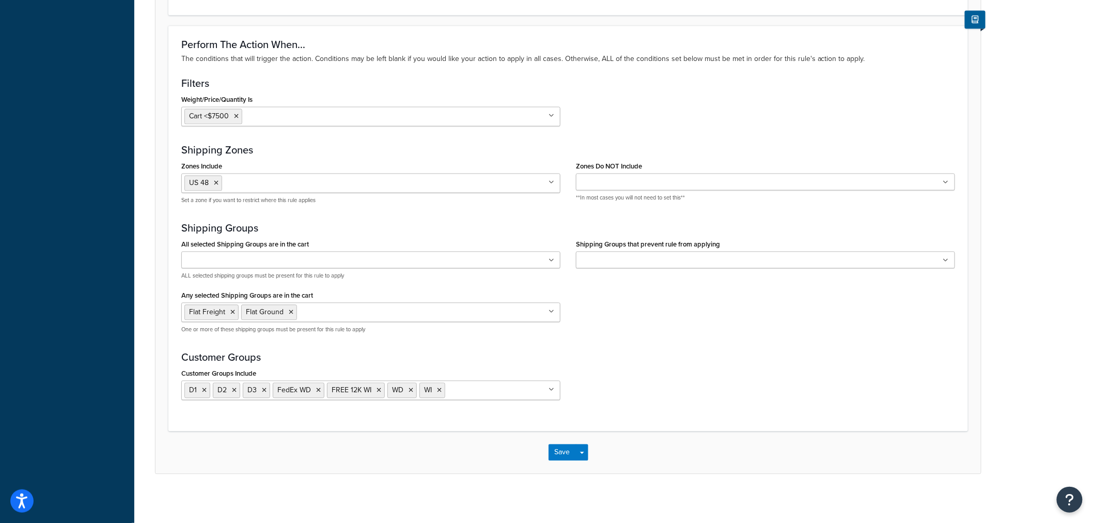
scroll to position [815, 0]
type input "FLAT groups override UPS live rate and Fixed Flat rate - UPS Freight - ALL DEAL…"
click at [587, 444] on button "Save Dropdown" at bounding box center [582, 449] width 12 height 17
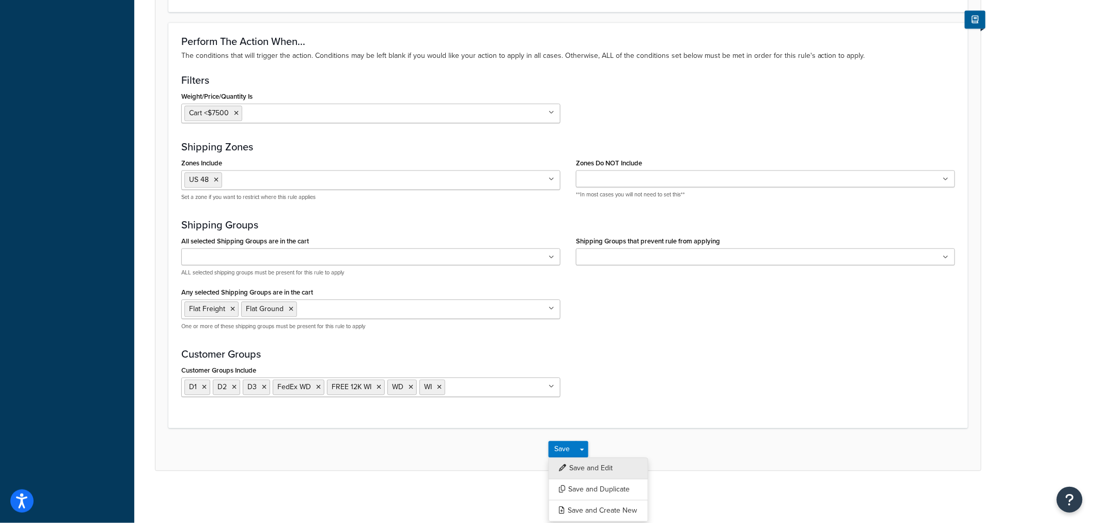
click at [575, 466] on button "Save and Edit" at bounding box center [599, 469] width 100 height 22
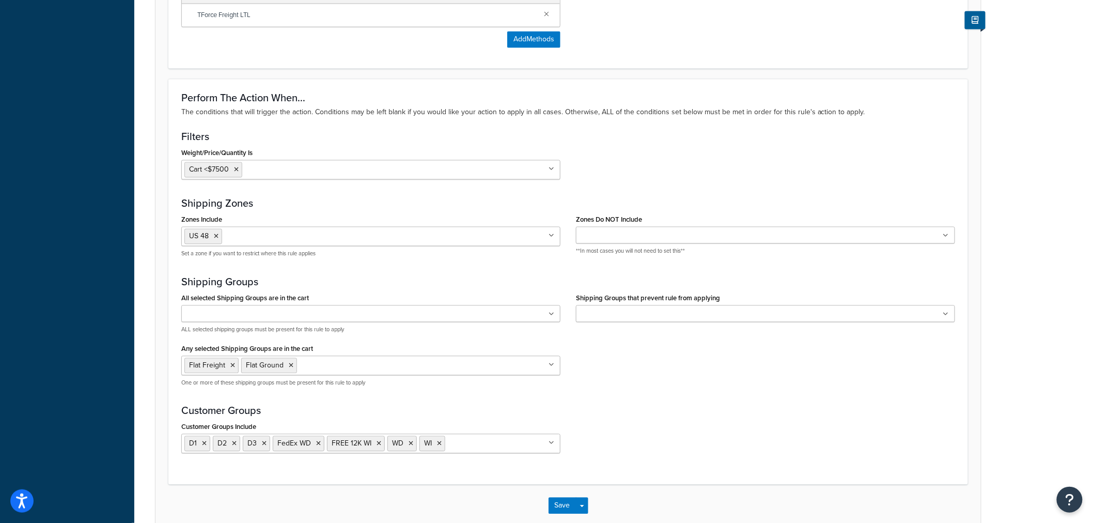
scroll to position [0, 0]
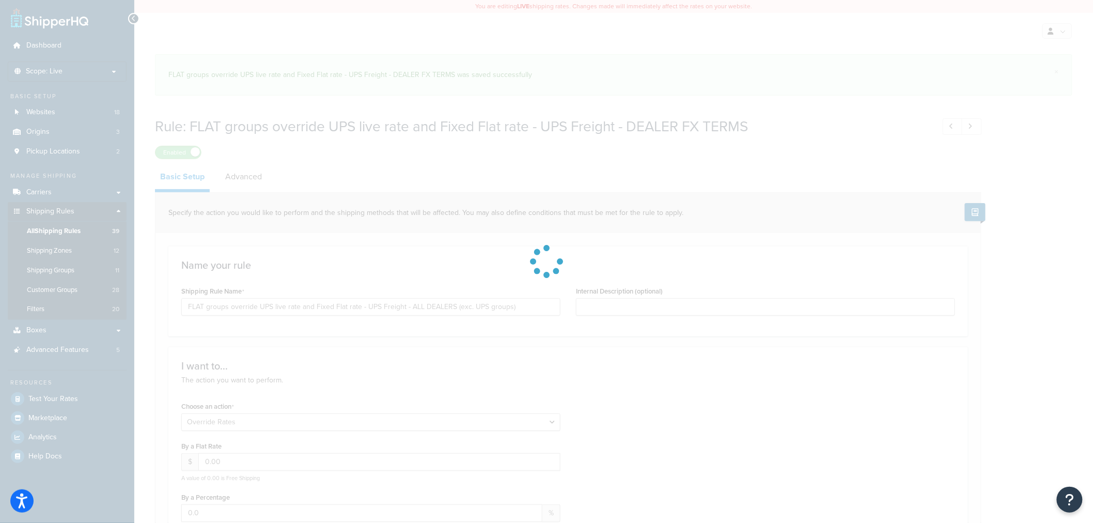
select select "OVERRIDE"
select select "ITEM"
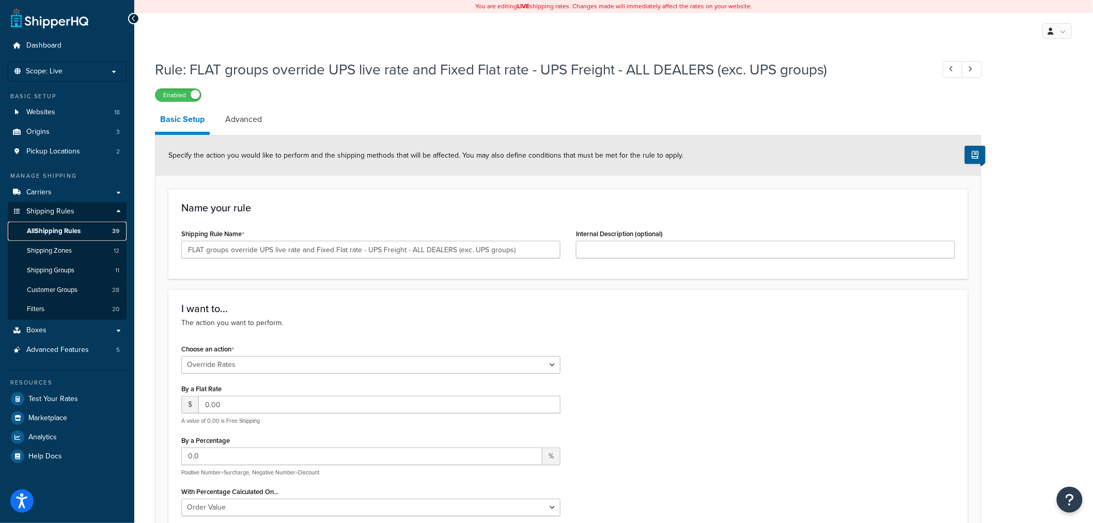
click at [44, 233] on span "All Shipping Rules" at bounding box center [54, 231] width 54 height 9
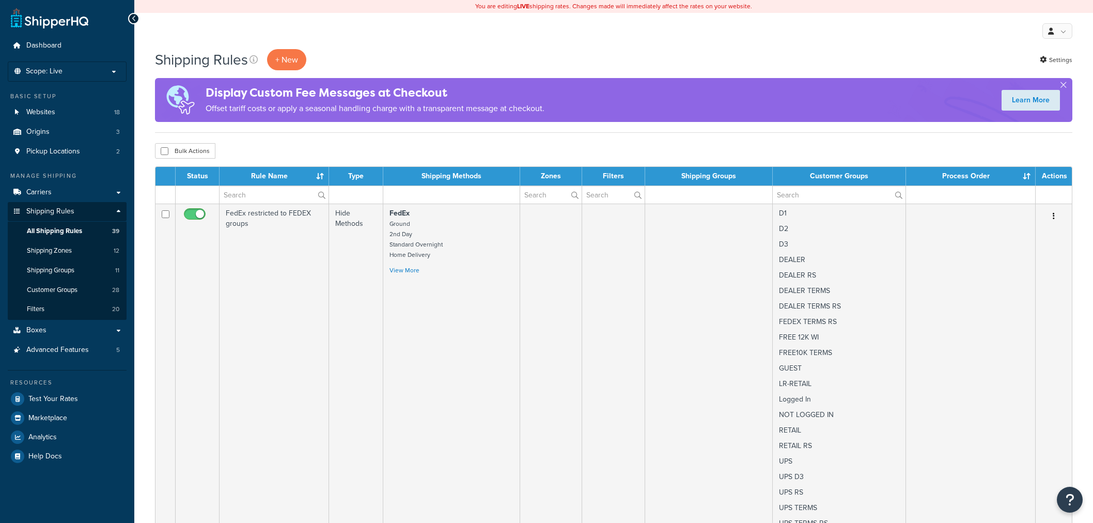
select select "100"
click at [257, 201] on input "text" at bounding box center [274, 195] width 109 height 18
paste input "FLAT groups override UPS live rate and Fixed Flat rate - ground - DEALER FX TER…"
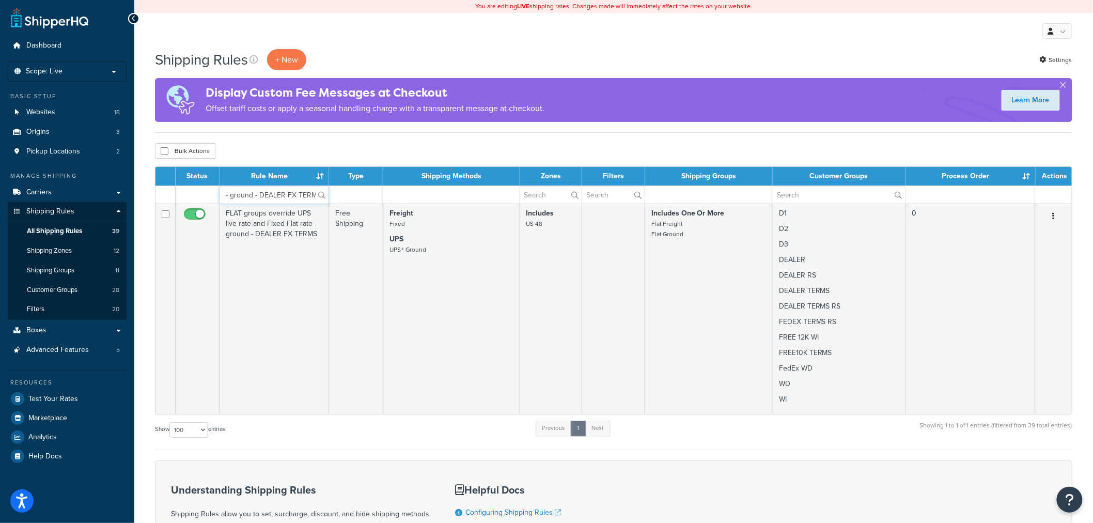
type input "FLAT groups override UPS live rate and Fixed Flat rate - ground - DEALER FX TER…"
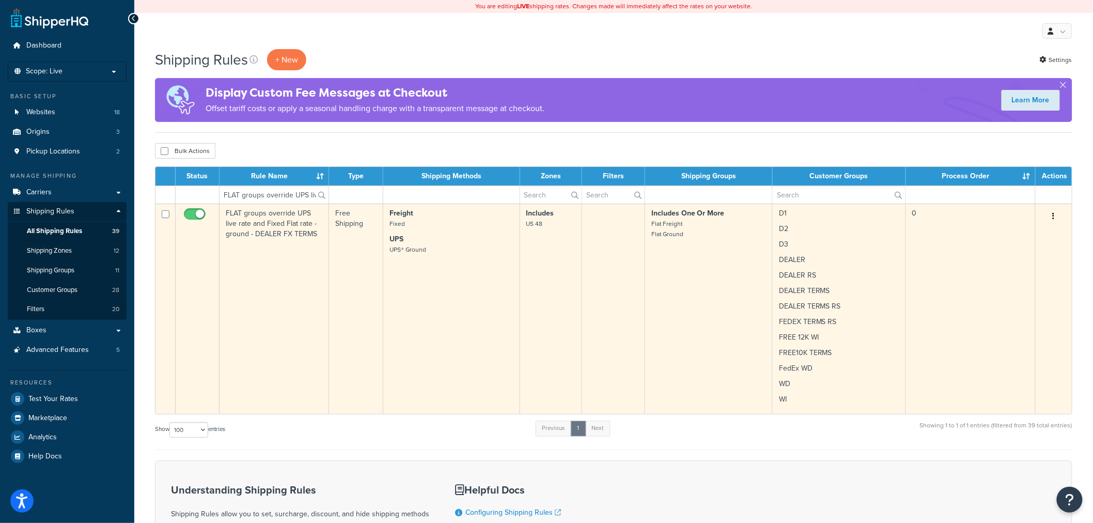
click at [808, 324] on p "FEDEX TERMS RS" at bounding box center [839, 322] width 120 height 10
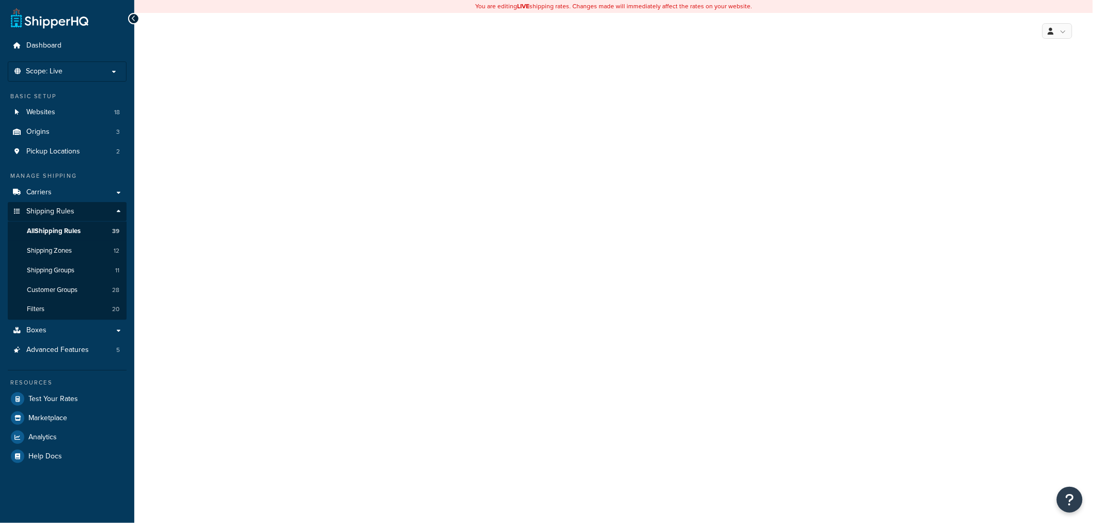
select select "OVERRIDE"
select select "ITEM"
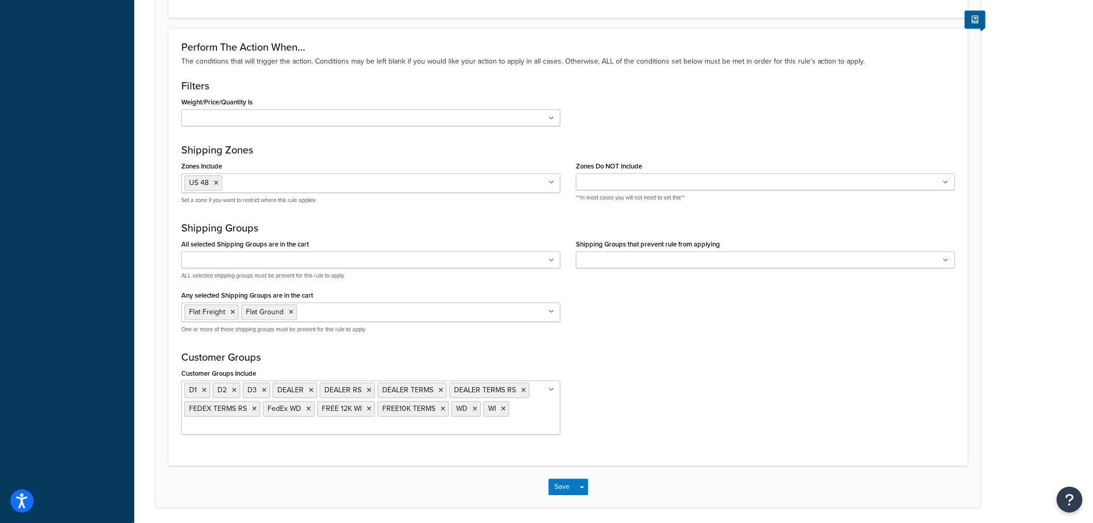
scroll to position [894, 0]
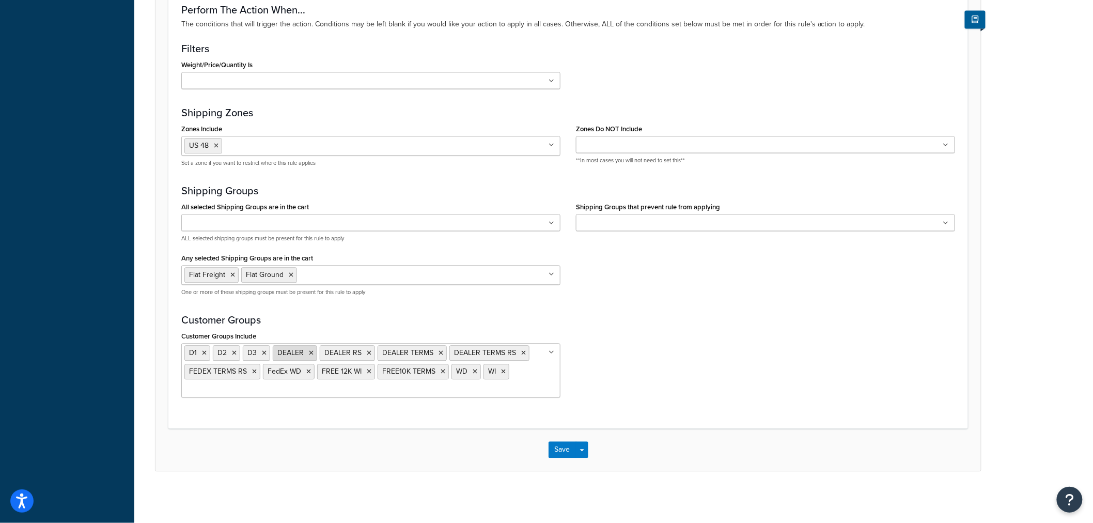
click at [310, 352] on icon at bounding box center [311, 353] width 5 height 6
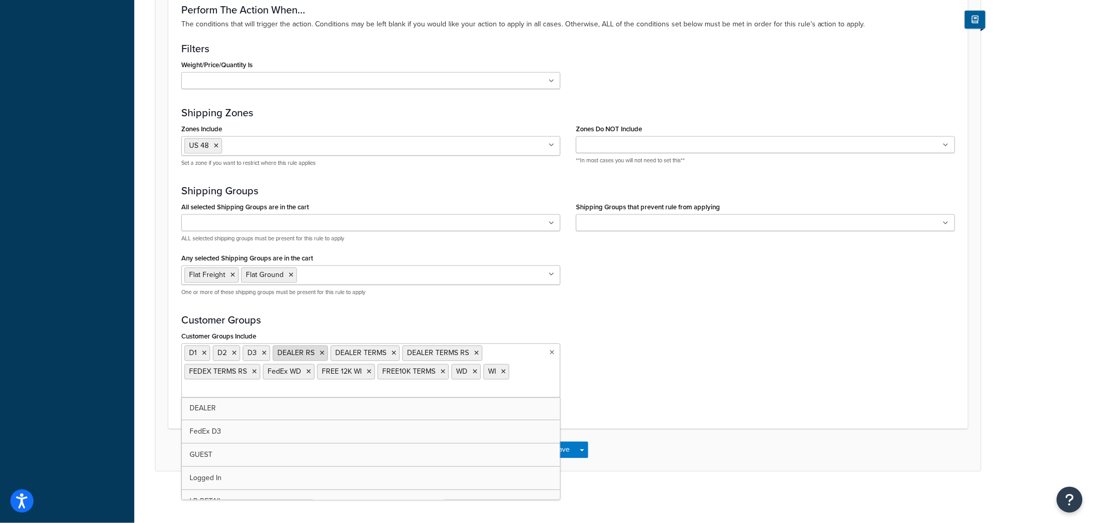
click at [320, 353] on icon at bounding box center [322, 353] width 5 height 6
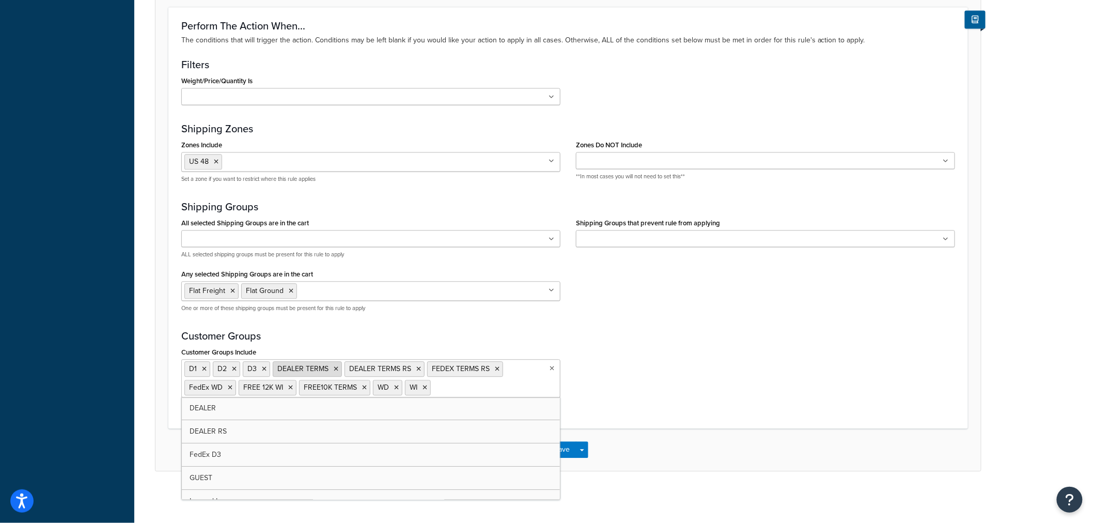
click at [334, 371] on icon at bounding box center [336, 369] width 5 height 6
click at [345, 371] on icon at bounding box center [347, 369] width 5 height 6
click at [342, 371] on icon at bounding box center [343, 369] width 5 height 6
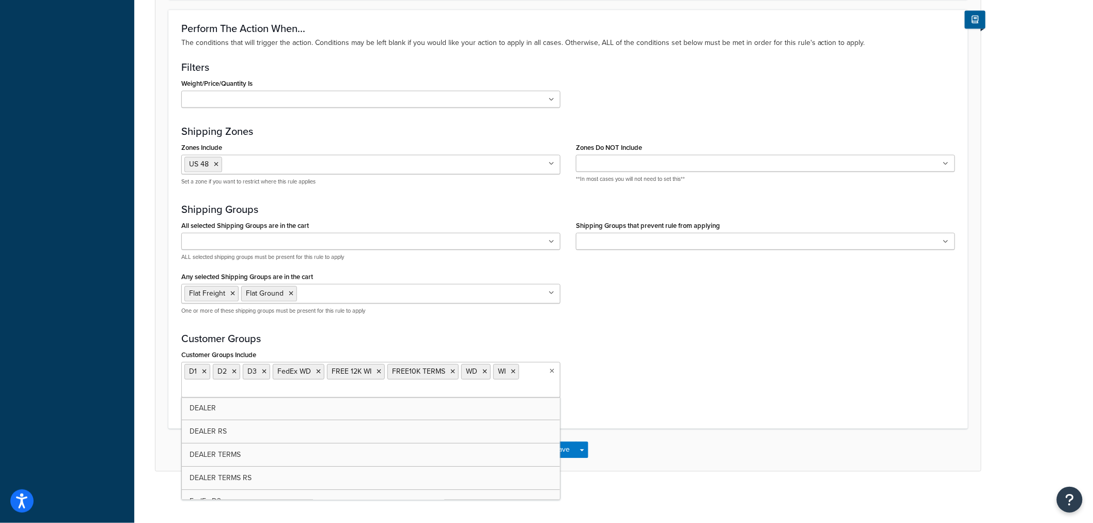
scroll to position [875, 0]
click at [452, 371] on icon at bounding box center [453, 371] width 5 height 6
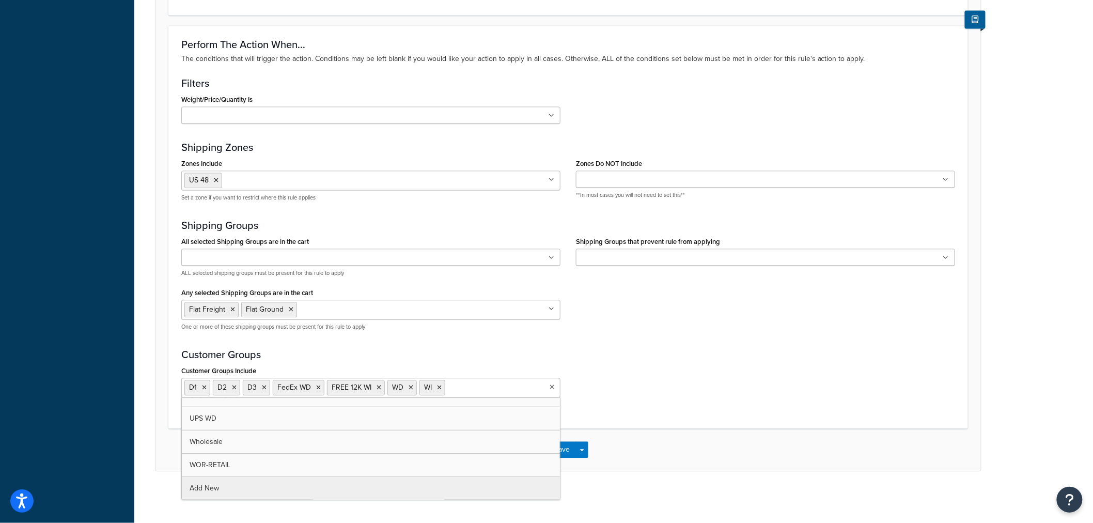
scroll to position [410, 0]
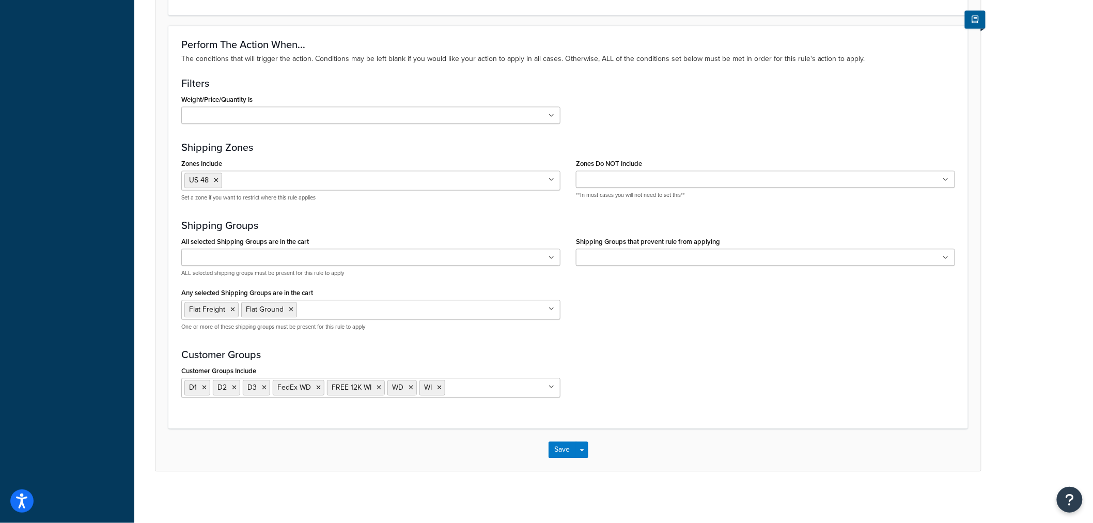
click at [664, 369] on div "Customer Groups Include D1 D2 D3 FedEx WD FREE 12K WI WD WI DEALER DEALER RS DE…" at bounding box center [569, 384] width 790 height 42
click at [583, 453] on button "Save Dropdown" at bounding box center [582, 449] width 12 height 17
click at [584, 468] on button "Save and Edit" at bounding box center [599, 469] width 100 height 22
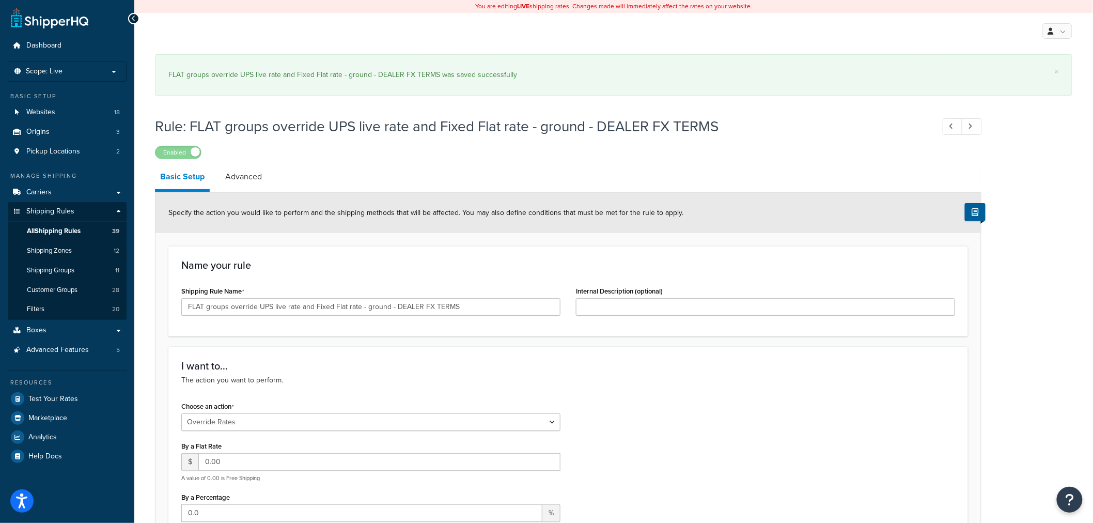
select select "OVERRIDE"
select select "ITEM"
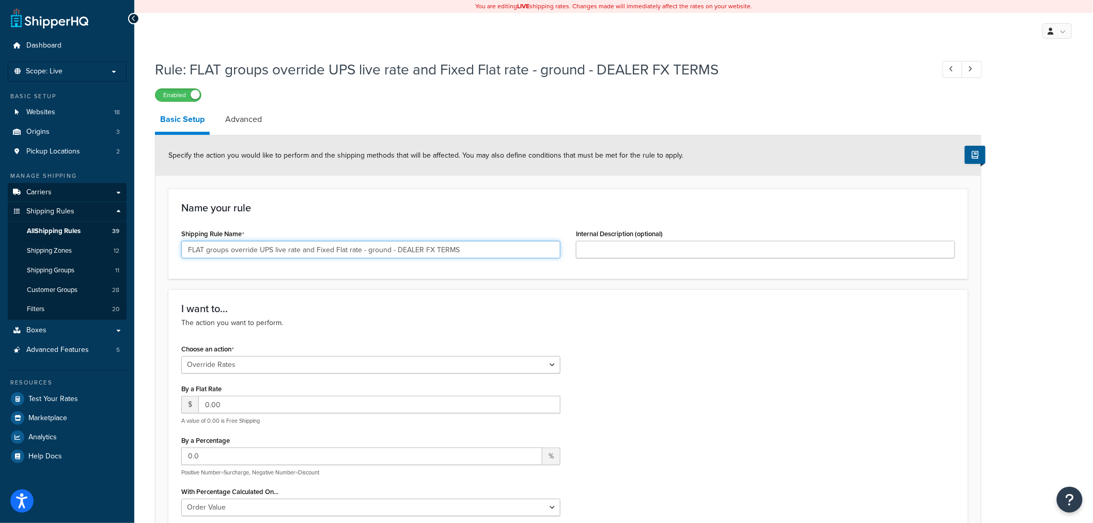
drag, startPoint x: 493, startPoint y: 255, endPoint x: 42, endPoint y: 190, distance: 455.2
paste input "ALL DEALERS (exc. UPS groups)"
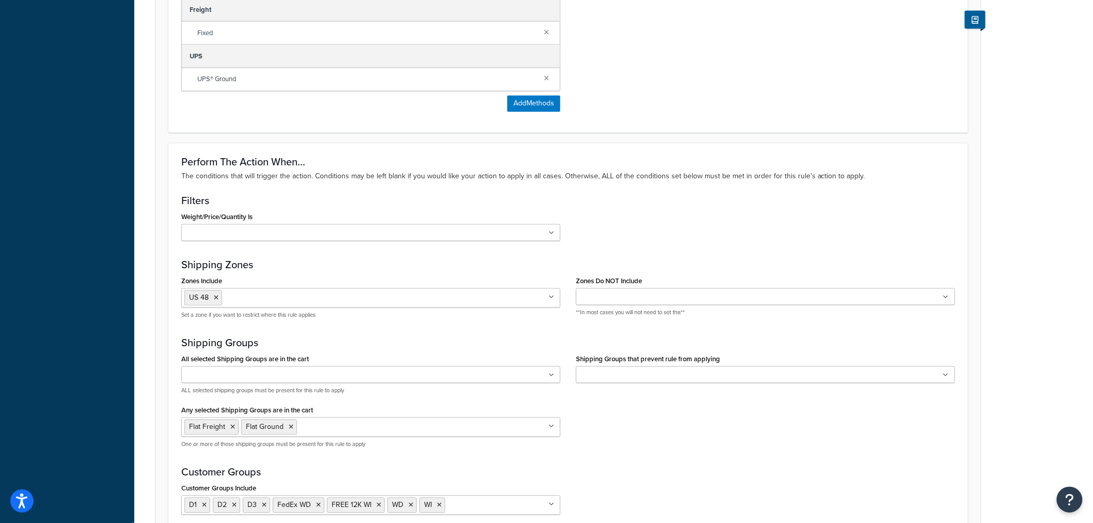
scroll to position [859, 0]
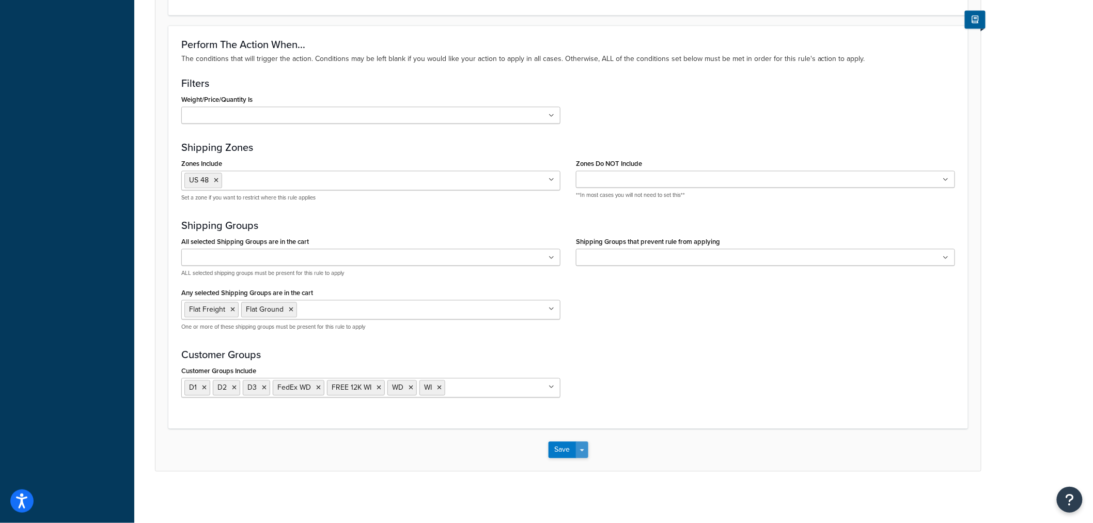
type input "FLAT groups override UPS live rate and Fixed Flat rate - ground - ALL DEALERS (…"
click at [583, 451] on span "button" at bounding box center [582, 450] width 4 height 2
click at [576, 471] on button "Save and Edit" at bounding box center [599, 469] width 100 height 22
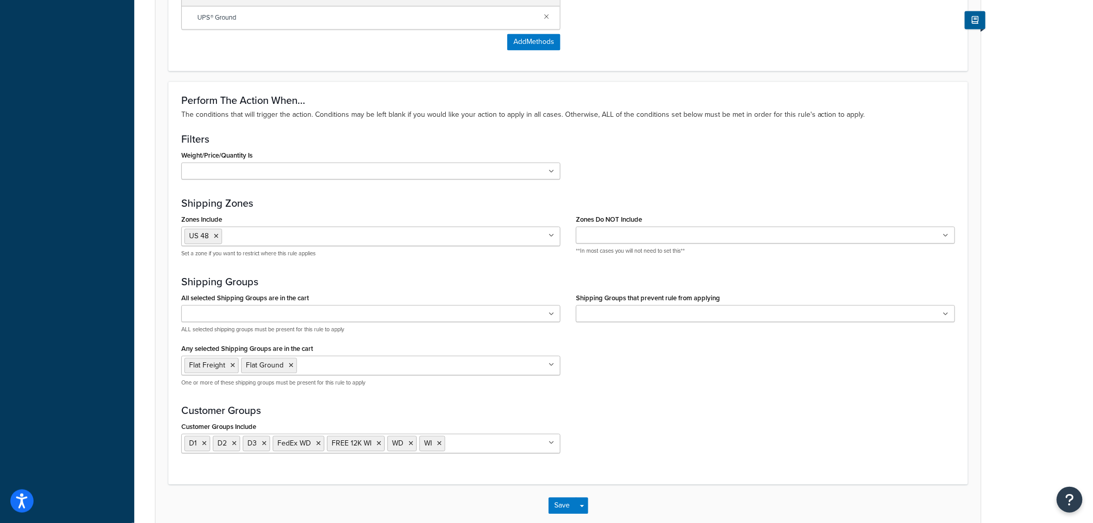
scroll to position [0, 0]
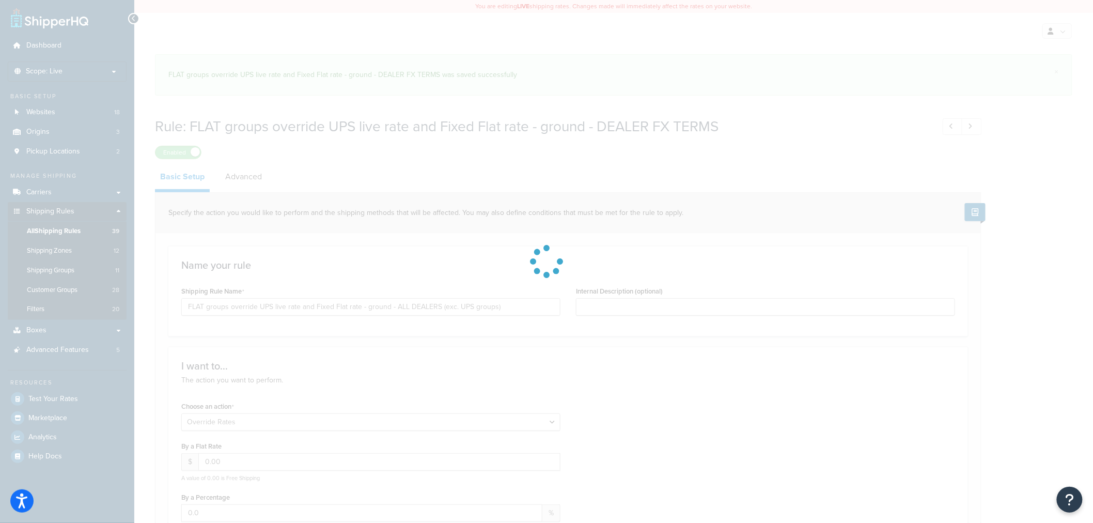
select select "OVERRIDE"
select select "ITEM"
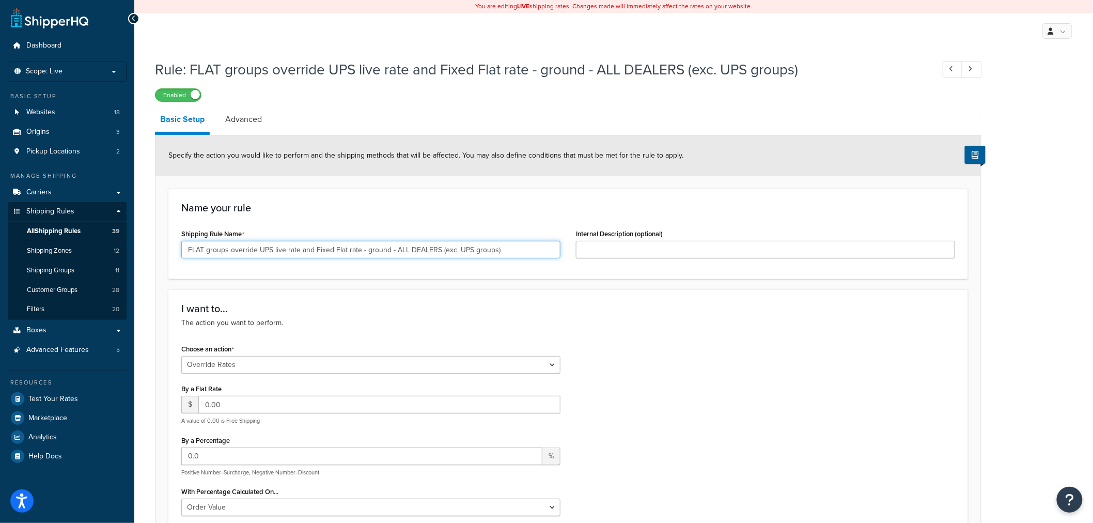
click at [296, 254] on input "FLAT groups override UPS live rate and Fixed Flat rate - ground - ALL DEALERS (…" at bounding box center [370, 250] width 379 height 18
click at [63, 225] on link "All Shipping Rules 39" at bounding box center [67, 231] width 119 height 19
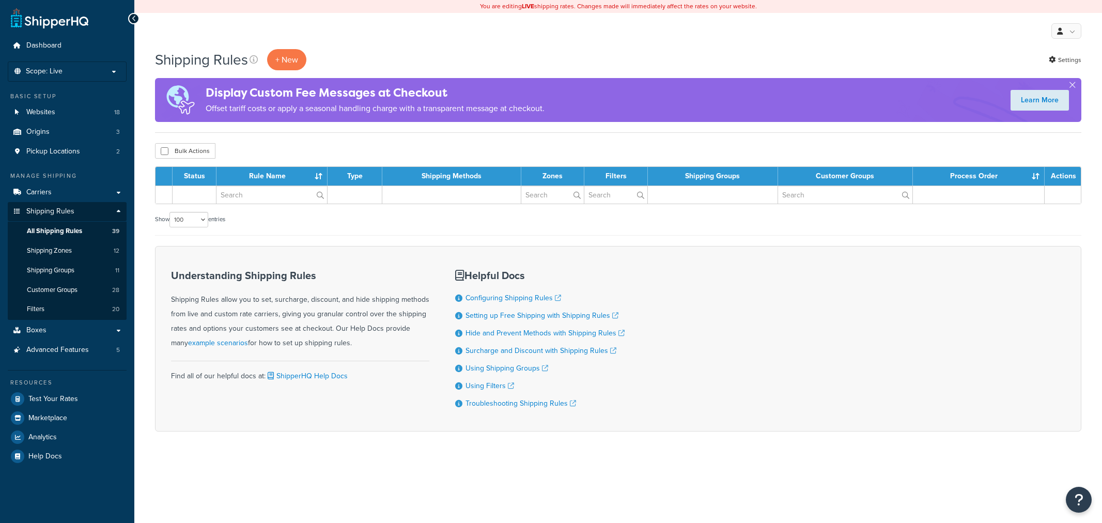
select select "100"
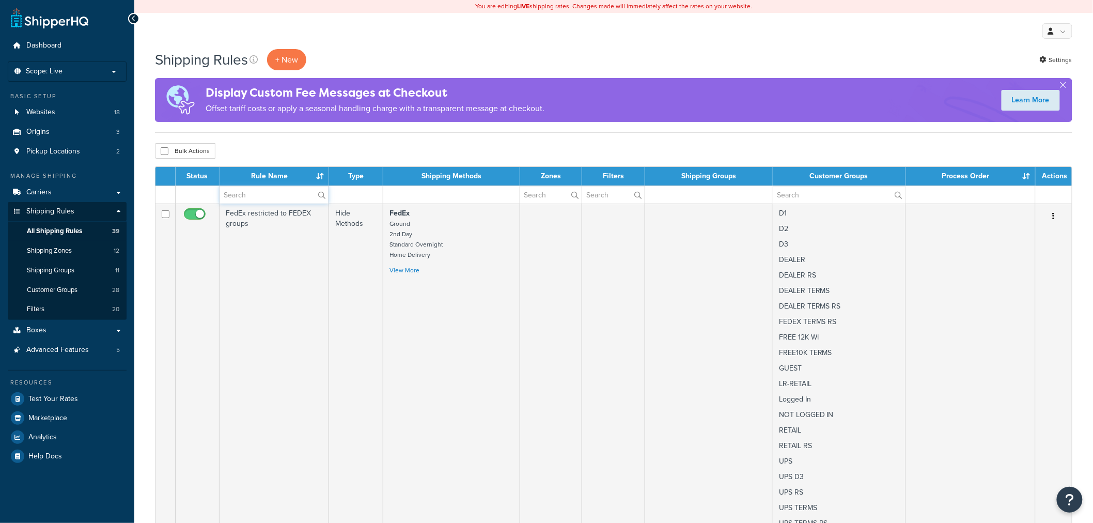
drag, startPoint x: 0, startPoint y: 0, endPoint x: 259, endPoint y: 193, distance: 323.2
click at [259, 193] on input "text" at bounding box center [274, 195] width 109 height 18
paste input "FLAT groups override UPS live rate and Fixed Flat rate - ground - ALL DEALERS (…"
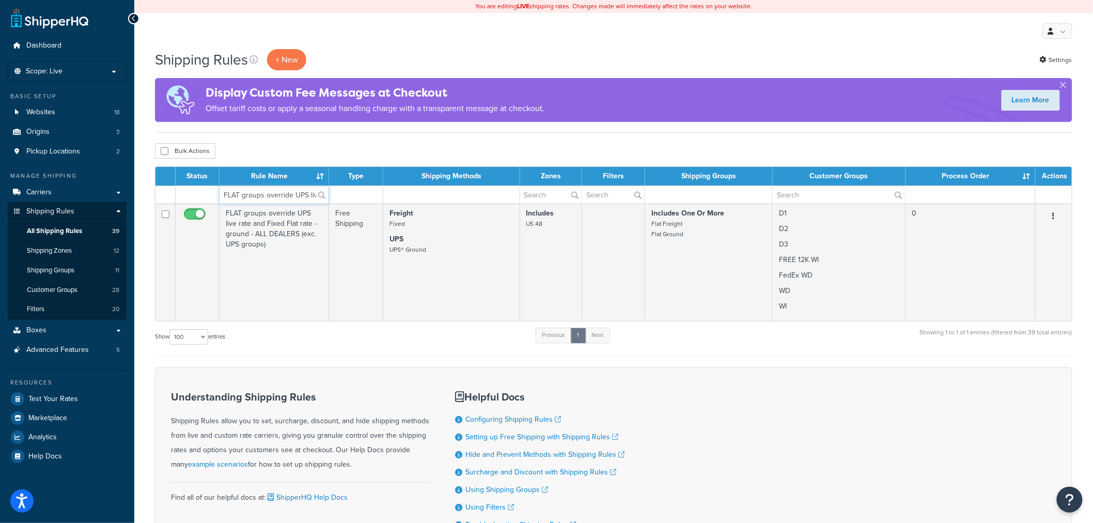
click at [270, 191] on input "FLAT groups override UPS live rate and Fixed Flat rate - ground - ALL DEALERS (…" at bounding box center [274, 195] width 109 height 18
paste input "Hide INTL USPS methods for all [GEOGRAPHIC_DATA]"
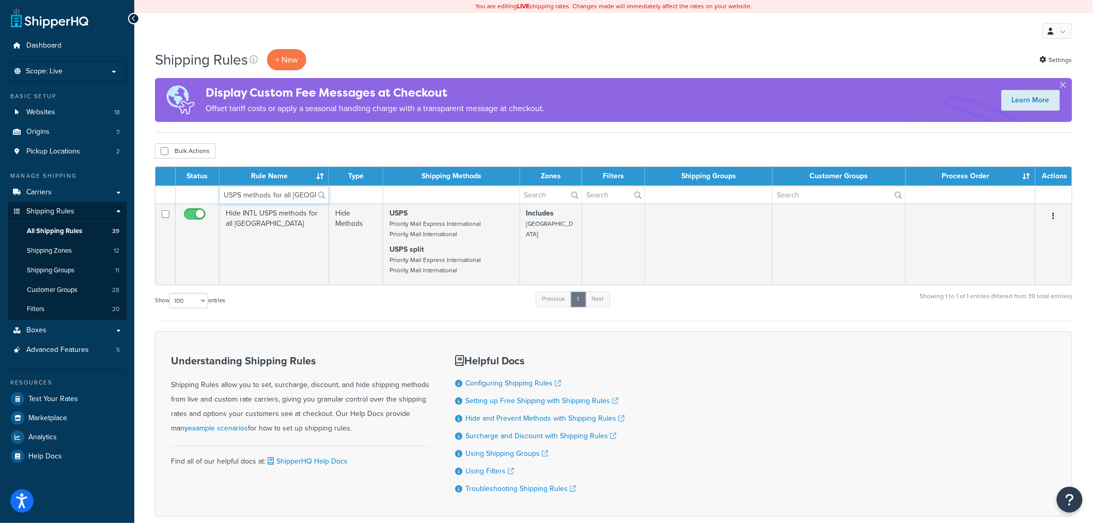
type input "Hide INTL USPS methods for all [GEOGRAPHIC_DATA]"
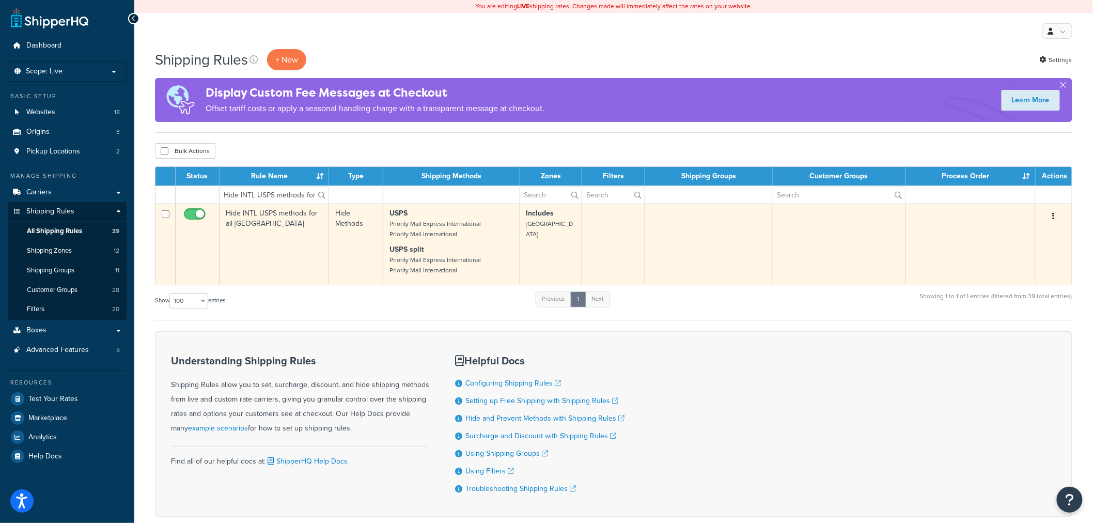
click at [195, 213] on input "checkbox" at bounding box center [196, 216] width 28 height 13
checkbox input "true"
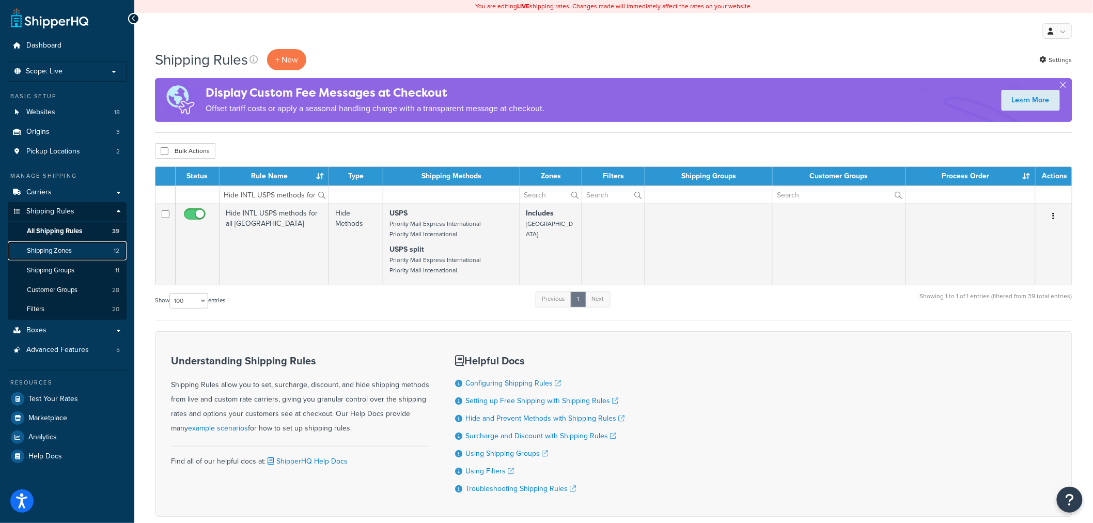
click at [42, 249] on span "Shipping Zones" at bounding box center [49, 250] width 45 height 9
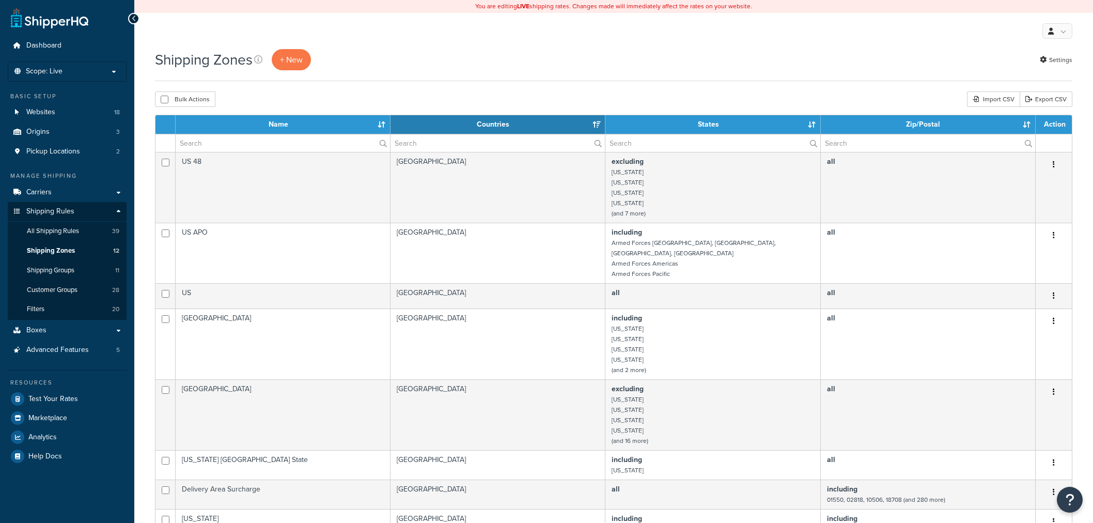
select select "15"
click at [69, 271] on span "Shipping Groups" at bounding box center [51, 270] width 48 height 9
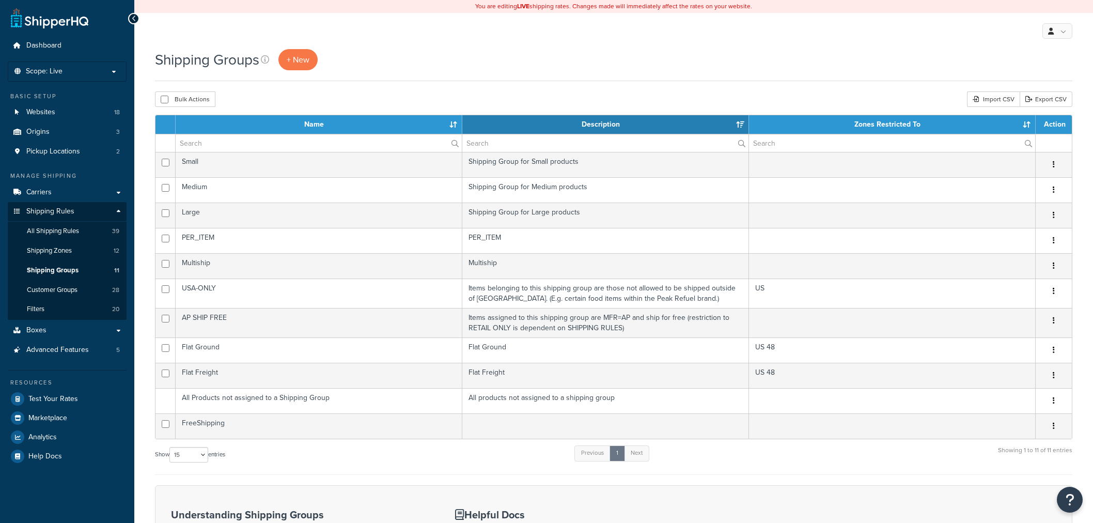
select select "15"
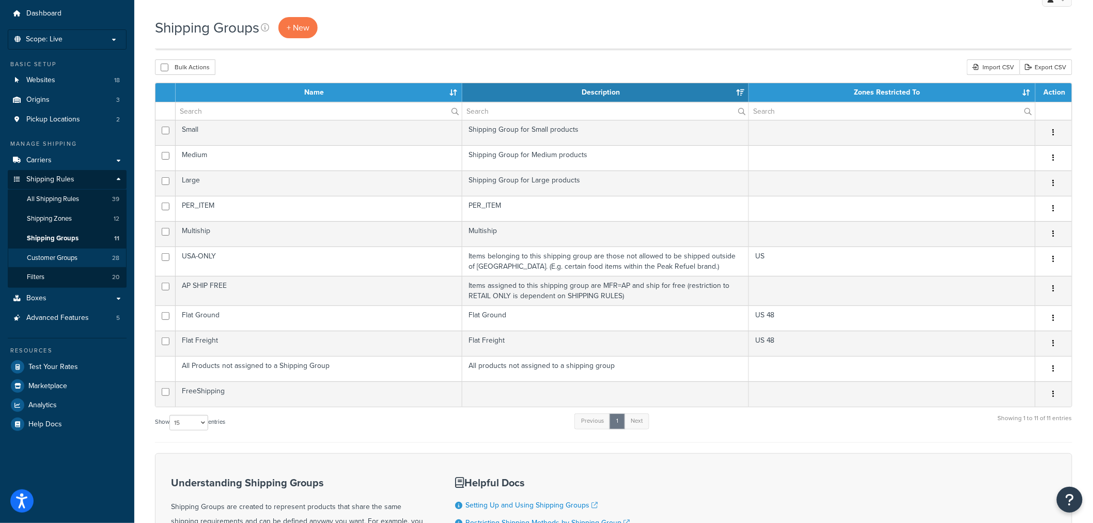
scroll to position [57, 0]
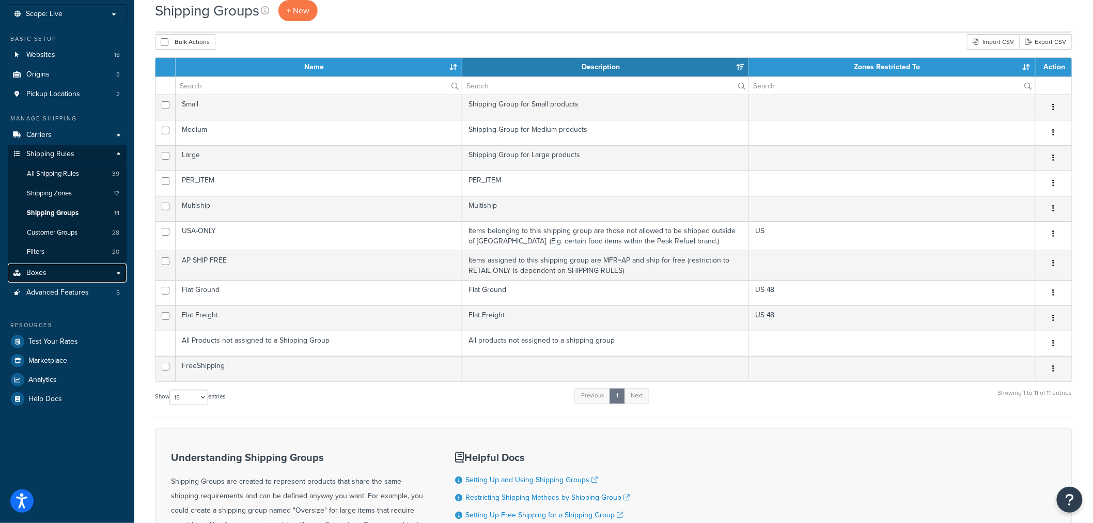
click at [80, 280] on link "Boxes" at bounding box center [67, 273] width 119 height 19
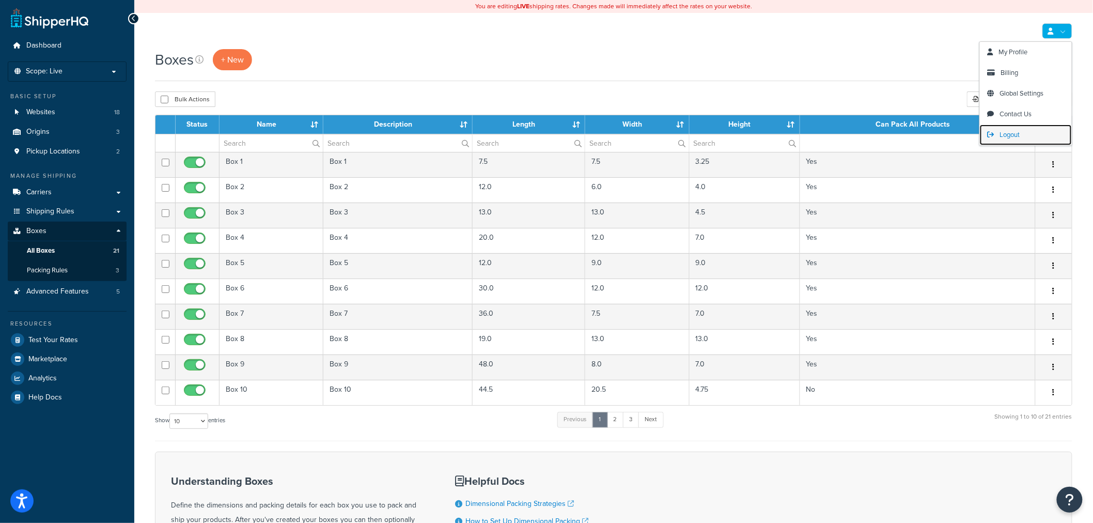
click at [1006, 136] on span "Logout" at bounding box center [1010, 135] width 20 height 10
